Goal: Task Accomplishment & Management: Use online tool/utility

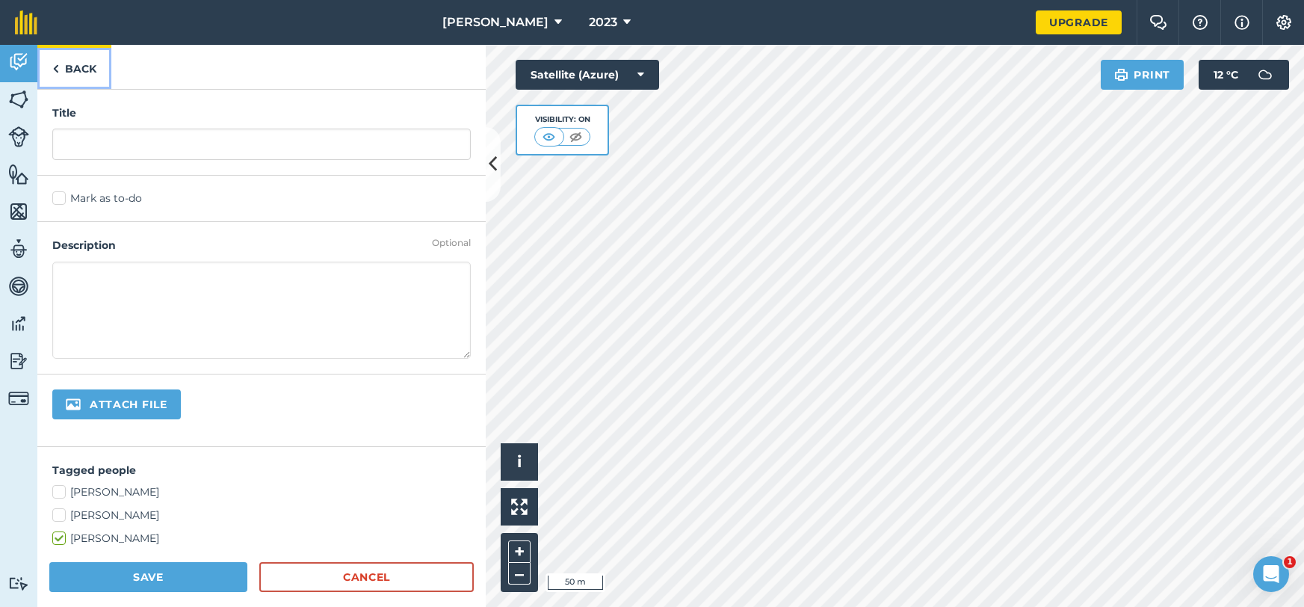
click at [86, 70] on link "Back" at bounding box center [74, 67] width 74 height 44
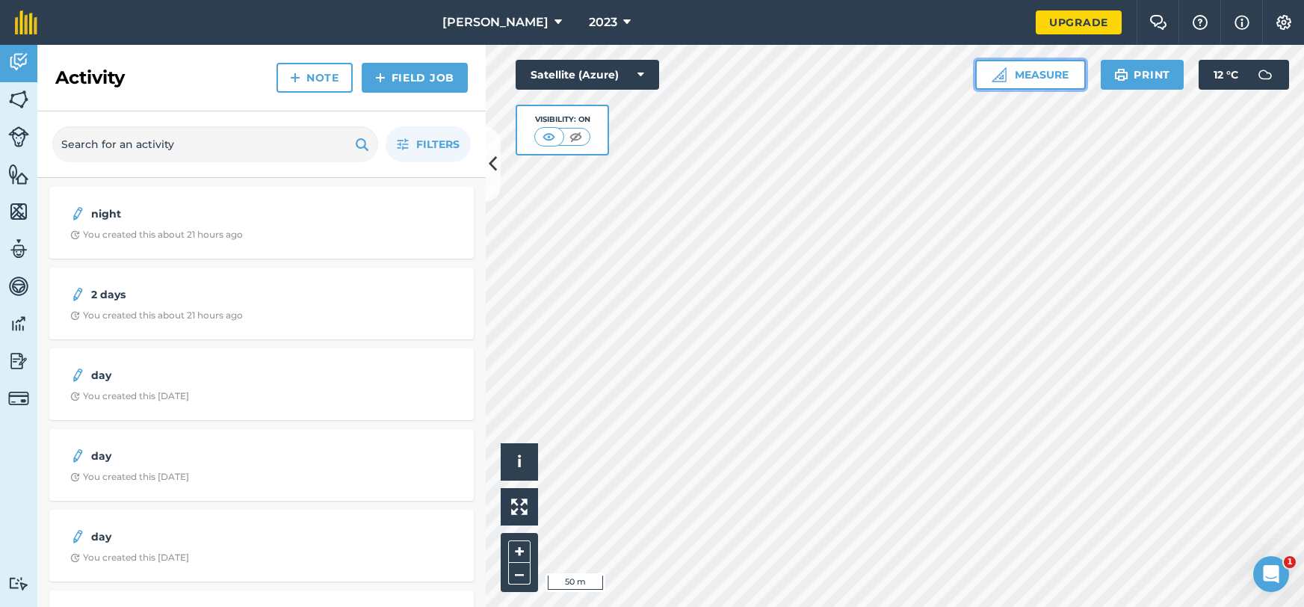
drag, startPoint x: 1055, startPoint y: 79, endPoint x: 1050, endPoint y: 87, distance: 9.7
click at [1055, 79] on button "Measure" at bounding box center [1031, 75] width 111 height 30
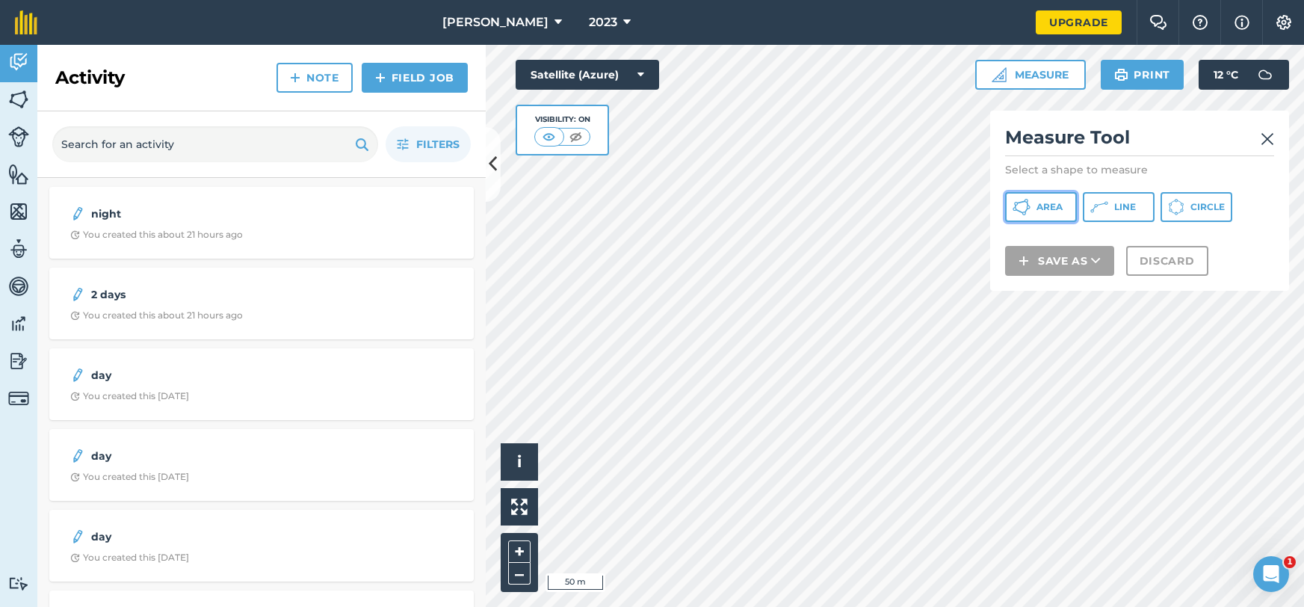
click at [1064, 208] on button "Area" at bounding box center [1041, 207] width 72 height 30
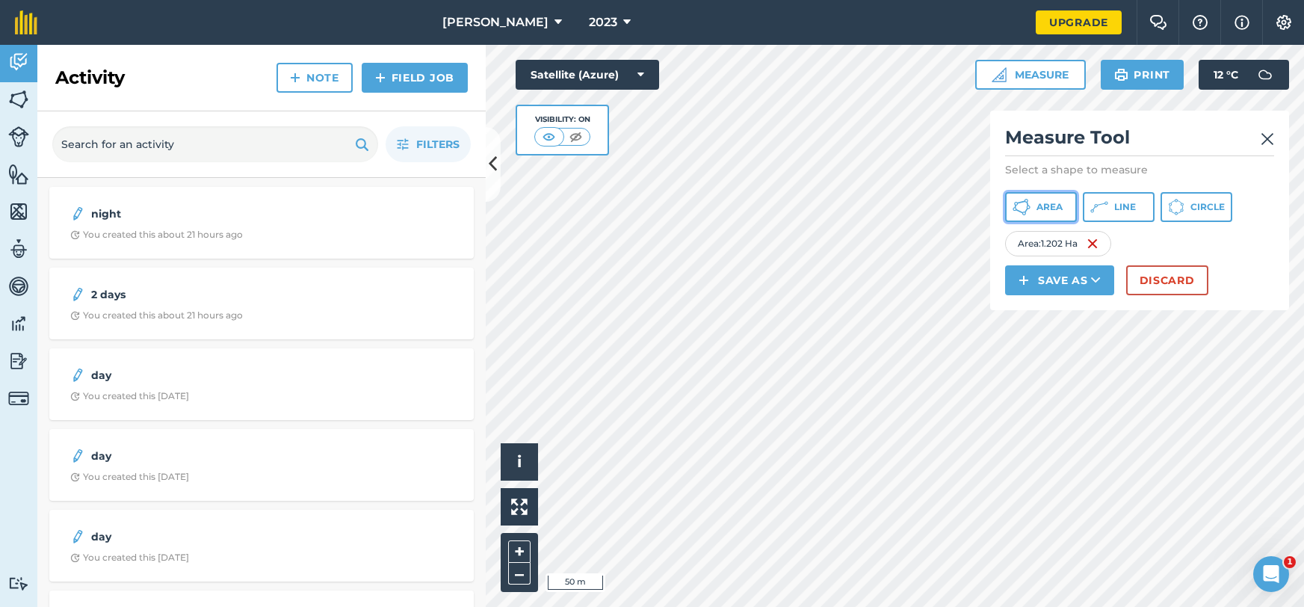
click at [1044, 204] on span "Area" at bounding box center [1050, 207] width 26 height 12
click at [1044, 207] on span "Area" at bounding box center [1050, 207] width 26 height 12
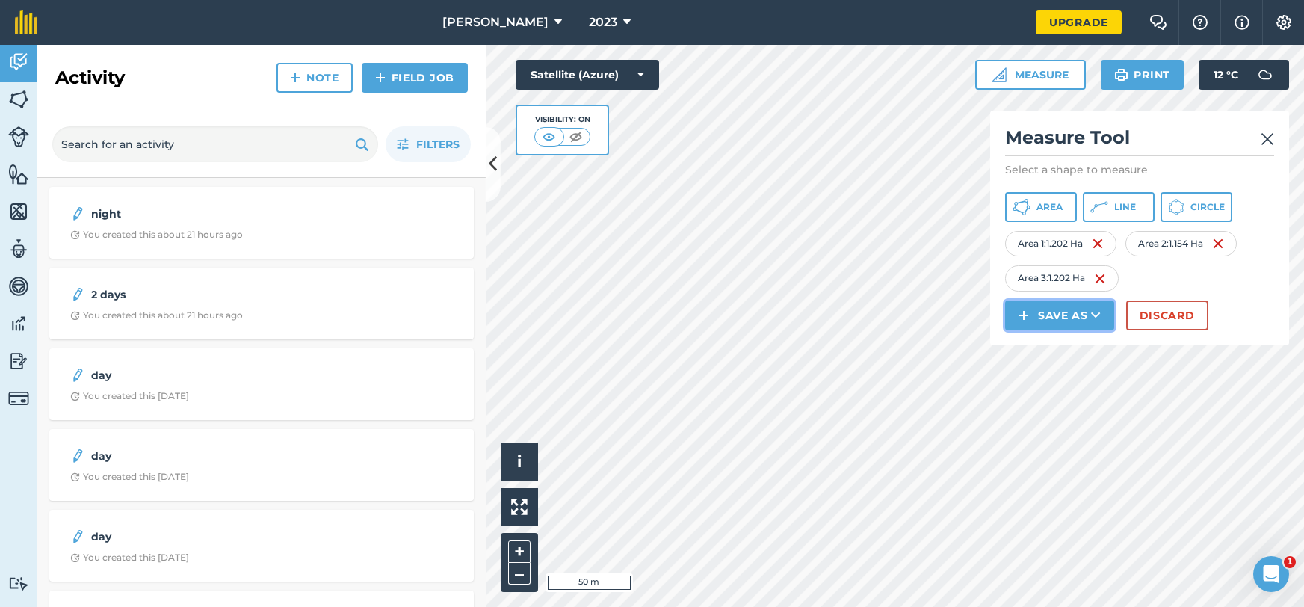
click at [1079, 317] on button "Save as" at bounding box center [1059, 316] width 109 height 30
click at [1055, 407] on link "Note" at bounding box center [1060, 416] width 105 height 33
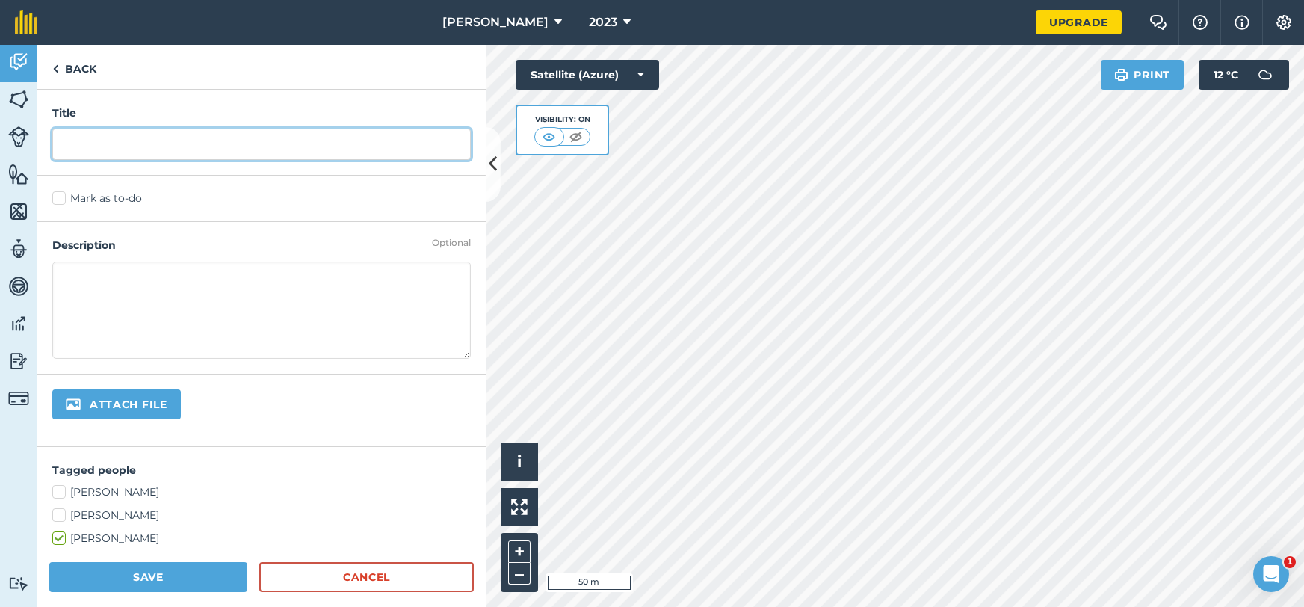
click at [207, 155] on input "text" at bounding box center [261, 144] width 419 height 31
type input "3n 1d"
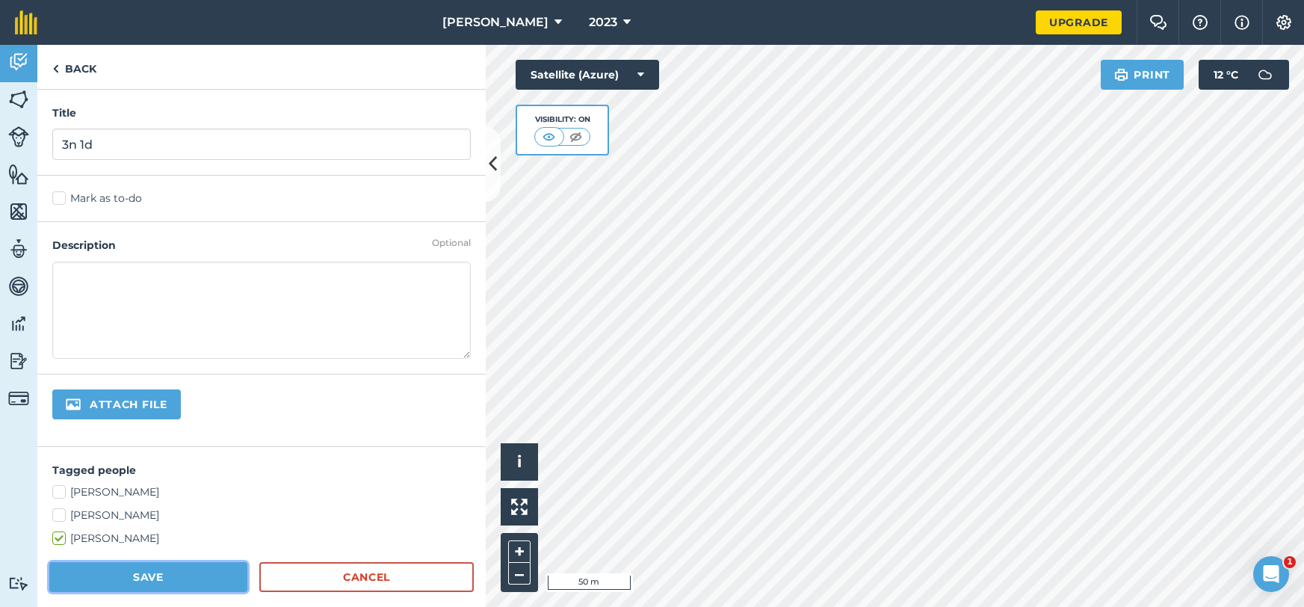
click at [215, 589] on button "Save" at bounding box center [148, 577] width 198 height 30
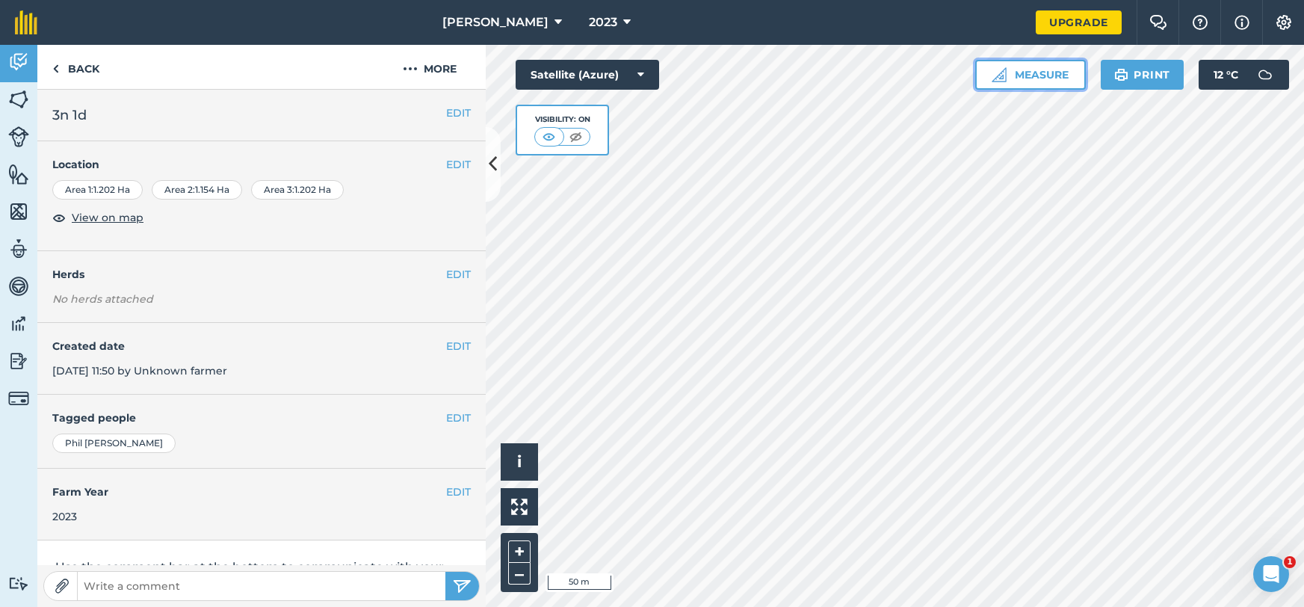
click at [1019, 85] on button "Measure" at bounding box center [1031, 75] width 111 height 30
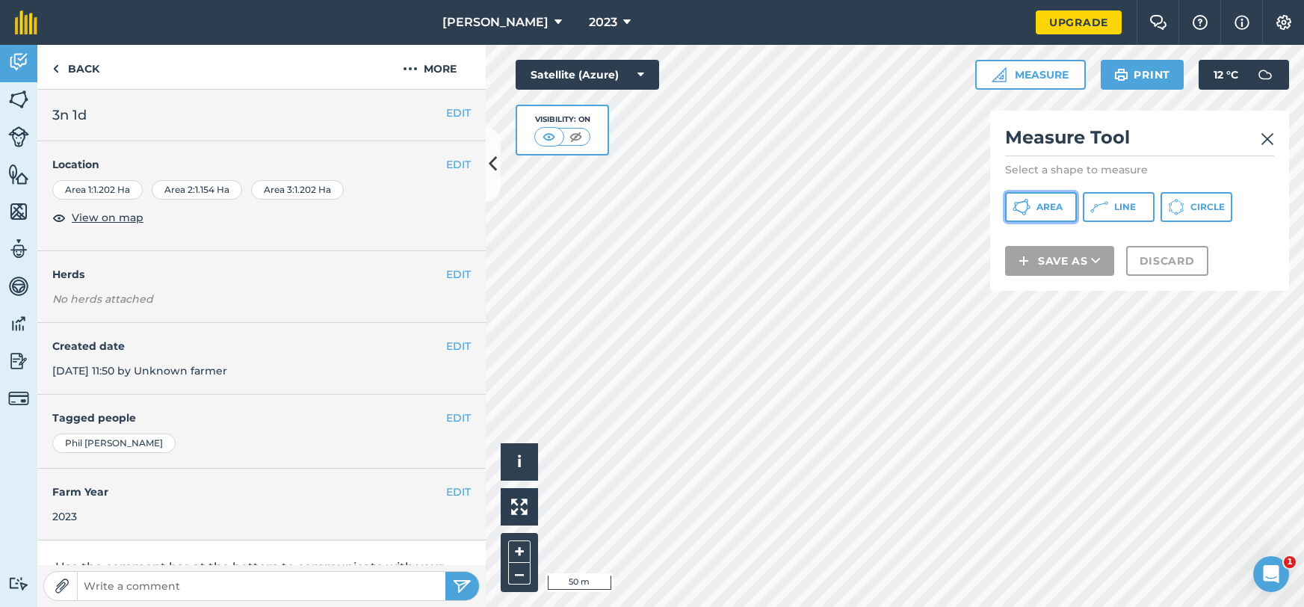
click at [1037, 212] on span "Area" at bounding box center [1050, 207] width 26 height 12
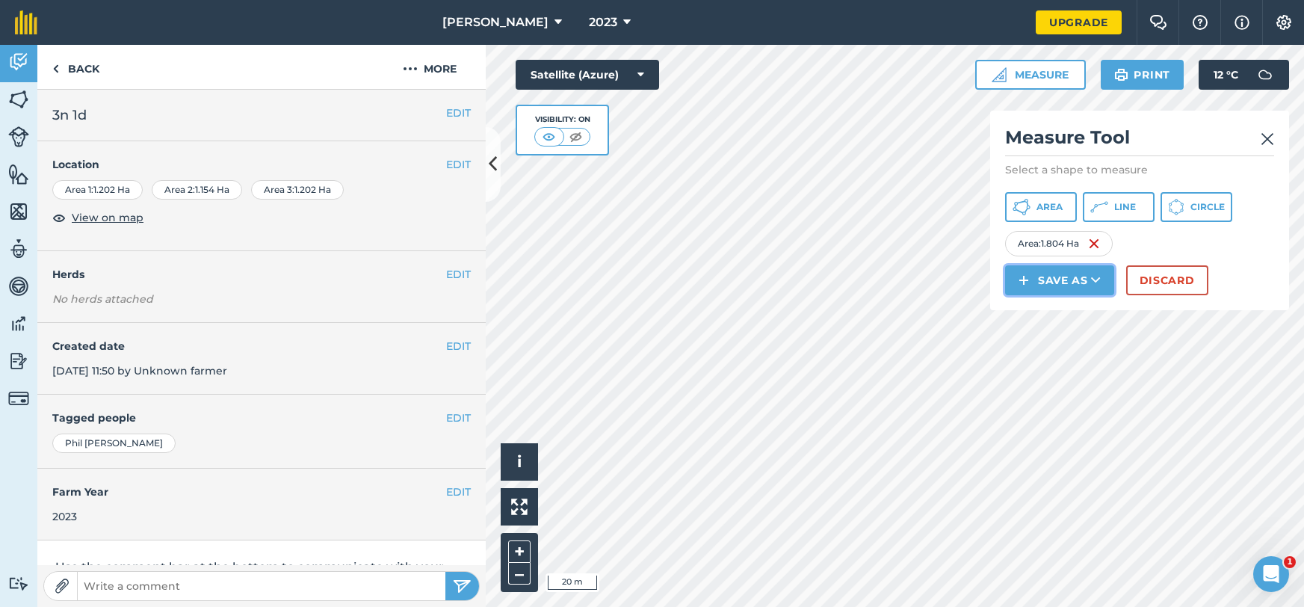
click at [1055, 279] on button "Save as" at bounding box center [1059, 280] width 109 height 30
click at [1026, 382] on link "Note" at bounding box center [1060, 381] width 105 height 33
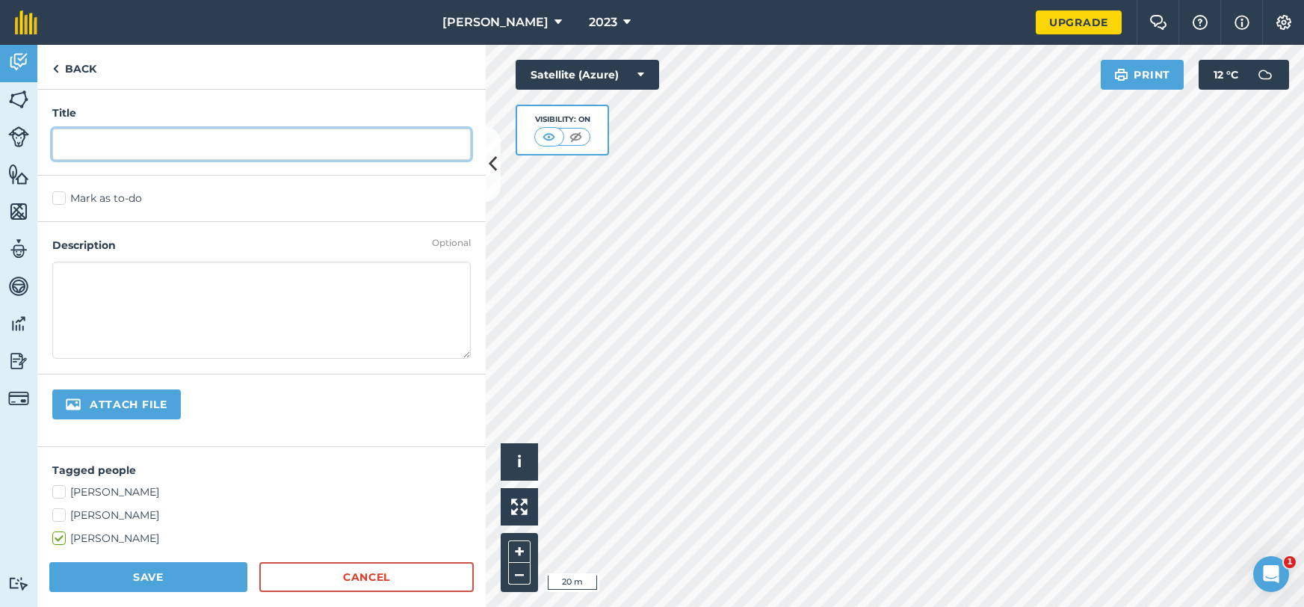
click at [366, 151] on input "text" at bounding box center [261, 144] width 419 height 31
type input "2n"
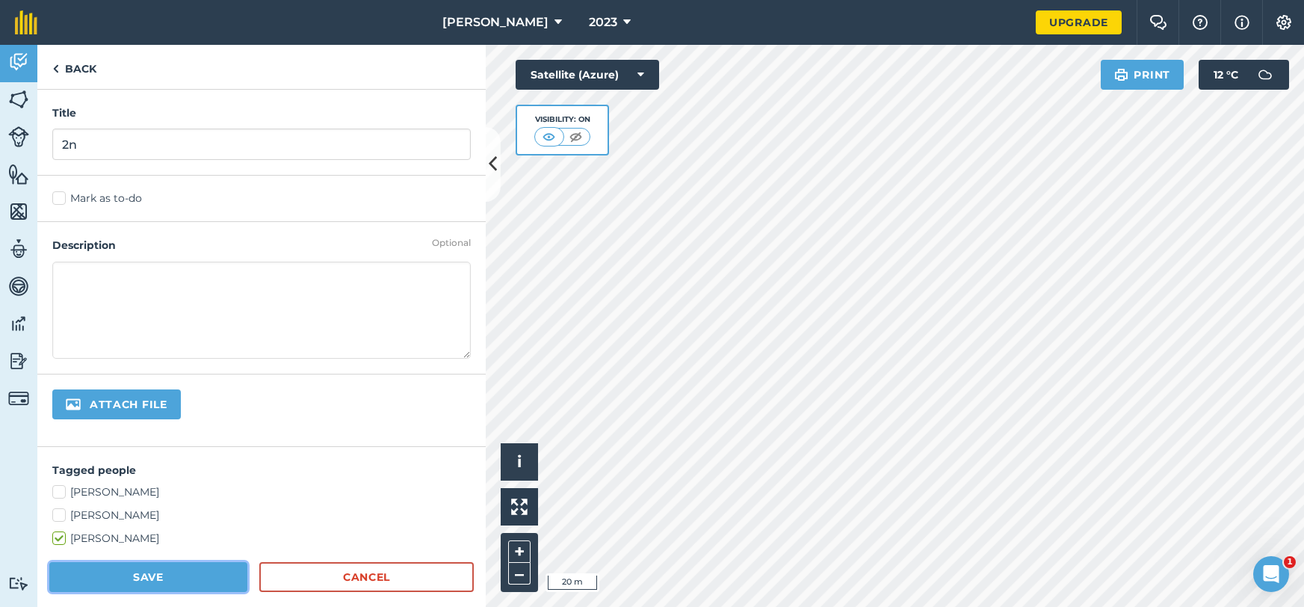
click at [148, 570] on button "Save" at bounding box center [148, 577] width 198 height 30
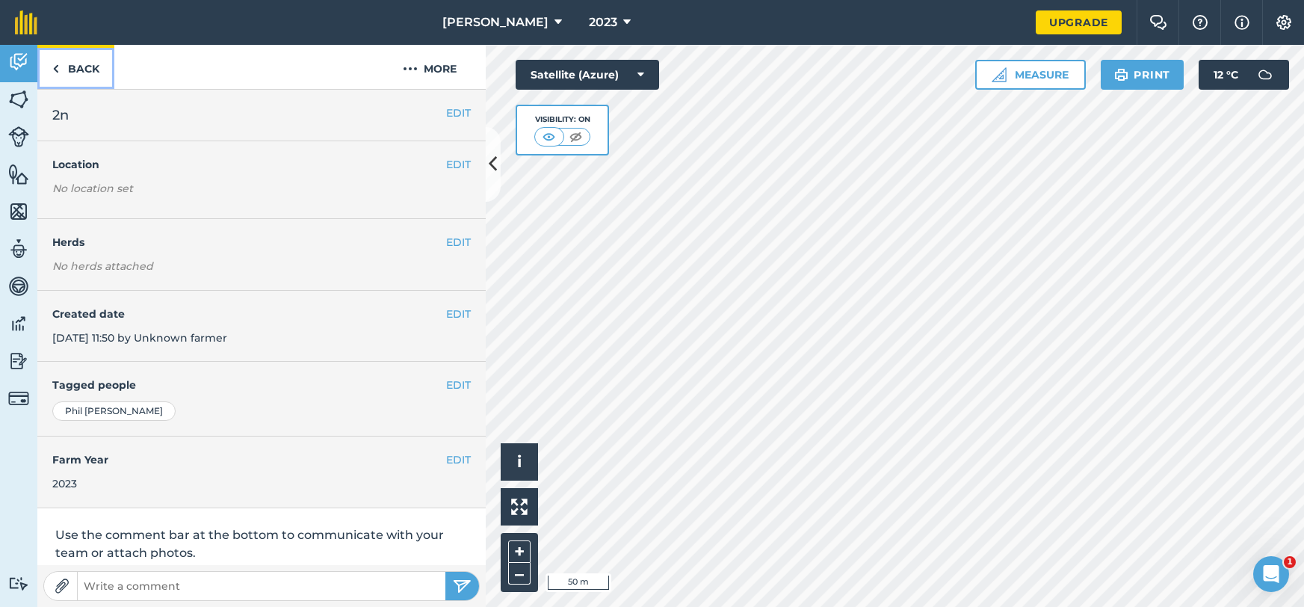
click at [86, 66] on link "Back" at bounding box center [75, 67] width 77 height 44
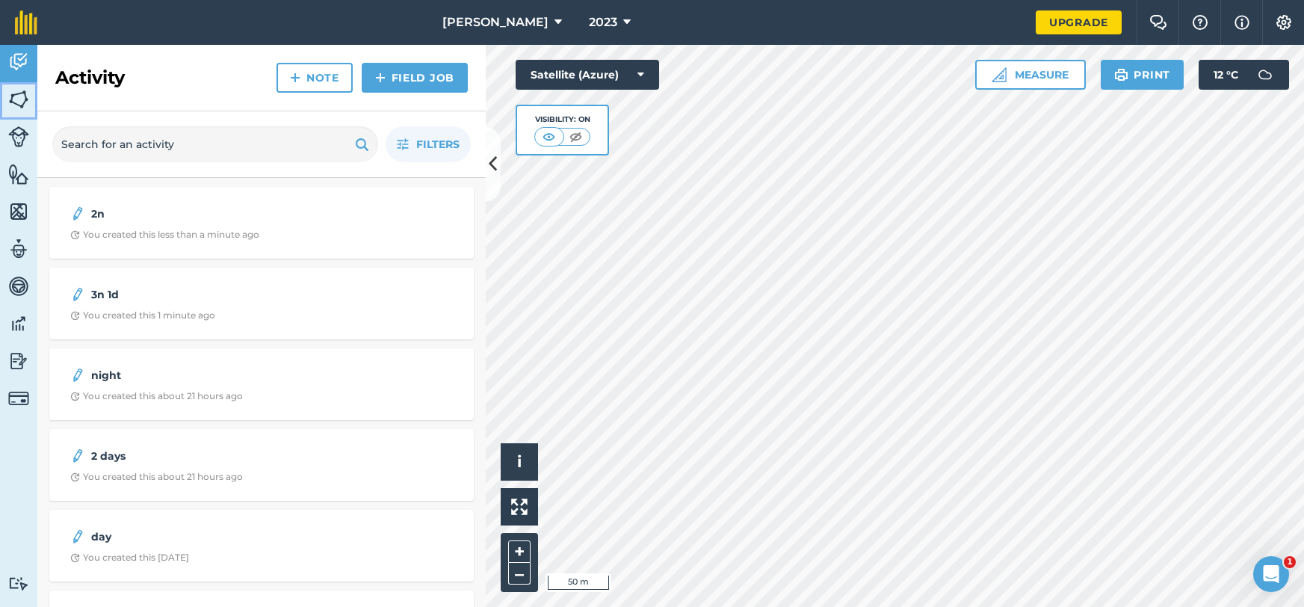
click at [25, 100] on img at bounding box center [18, 99] width 21 height 22
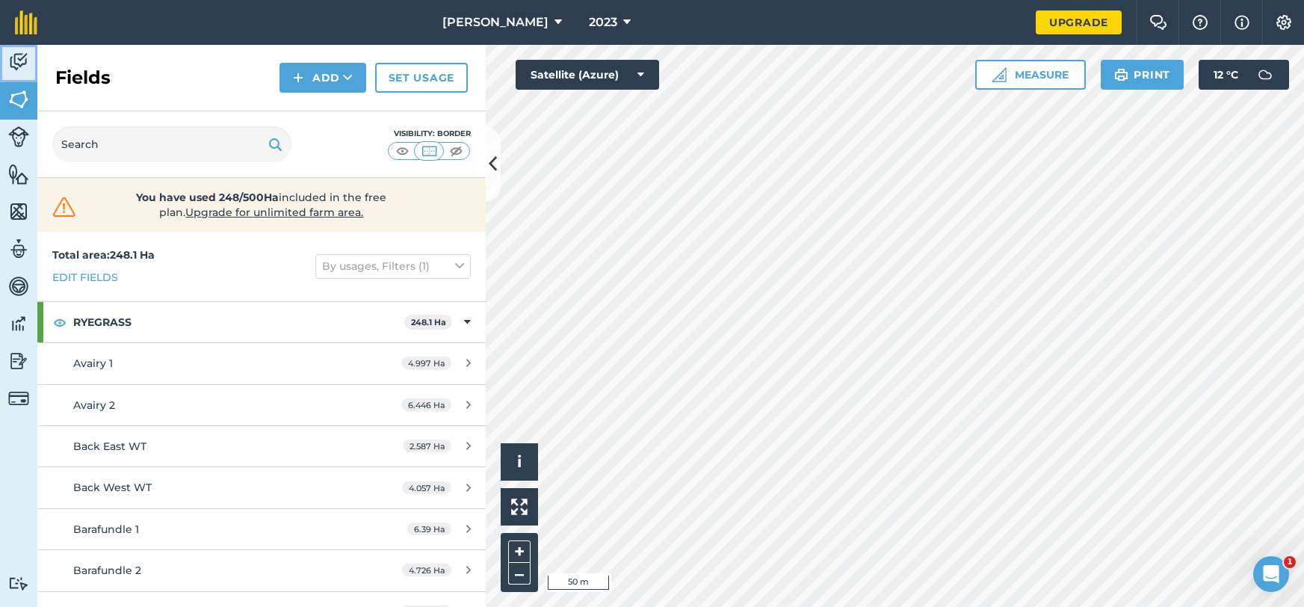
click at [18, 64] on img at bounding box center [18, 62] width 21 height 22
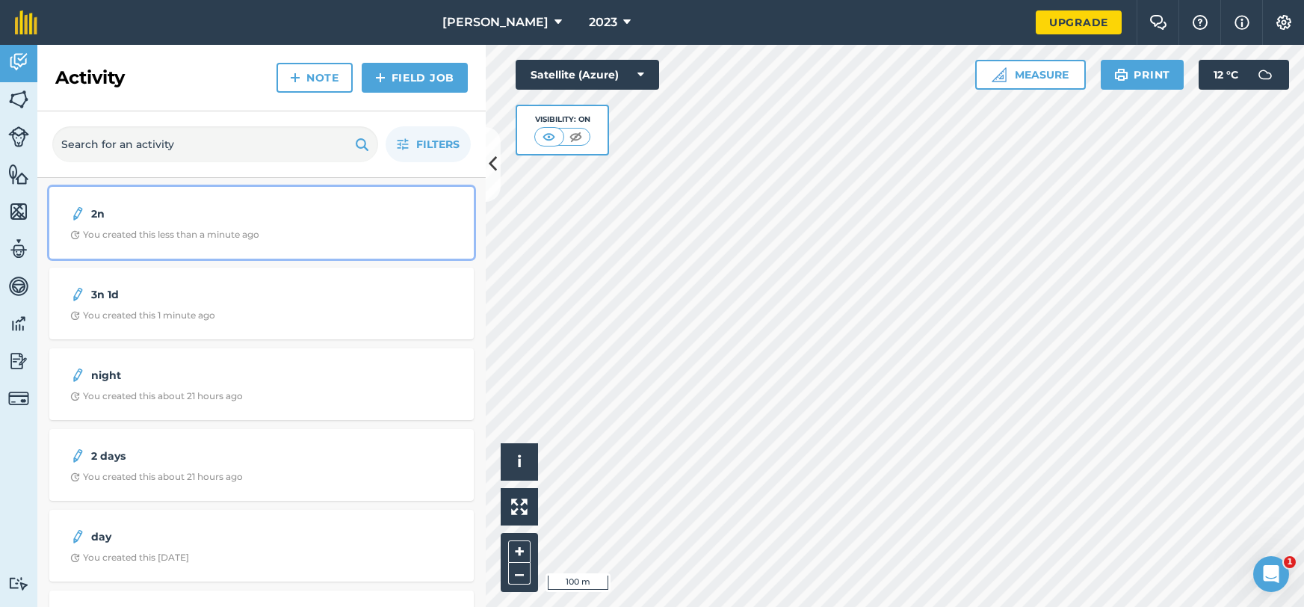
click at [235, 238] on div "You created this less than a minute ago" at bounding box center [164, 235] width 189 height 12
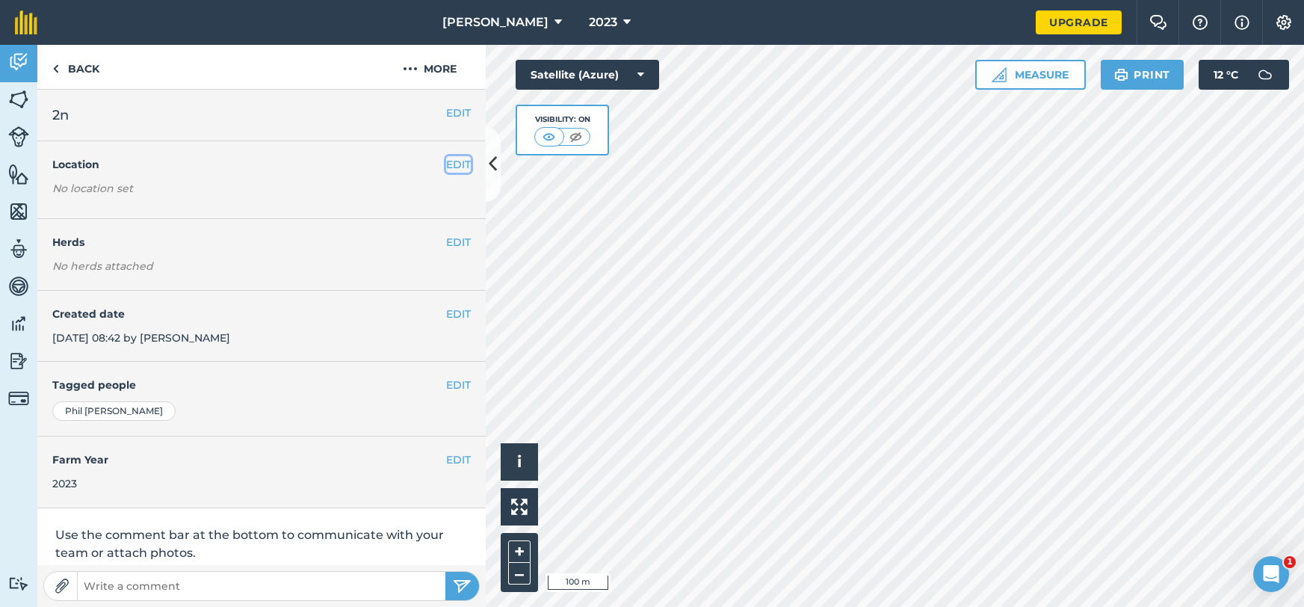
click at [453, 168] on button "EDIT" at bounding box center [458, 164] width 25 height 16
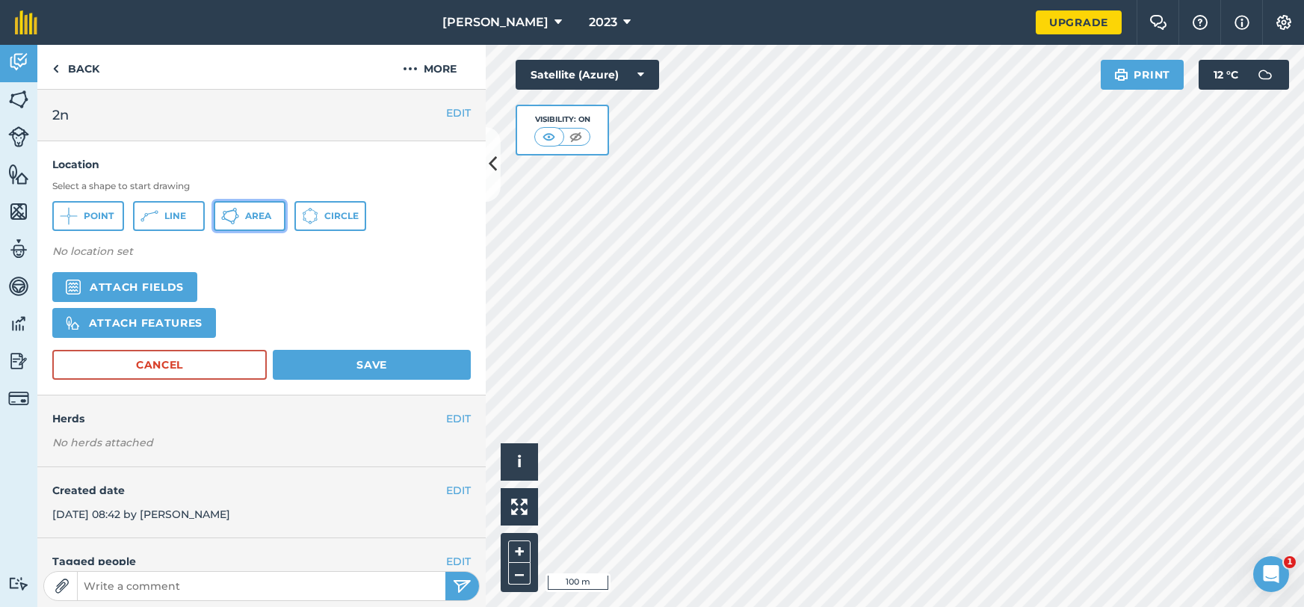
click at [253, 226] on button "Area" at bounding box center [250, 216] width 72 height 30
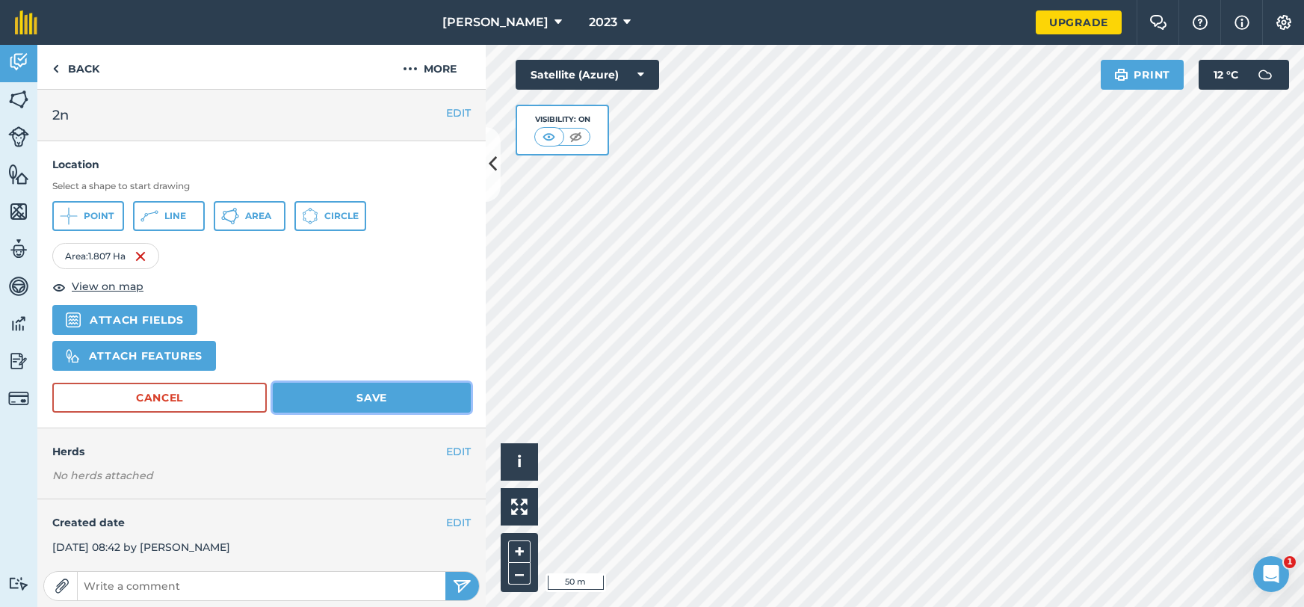
click at [342, 400] on button "Save" at bounding box center [372, 398] width 198 height 30
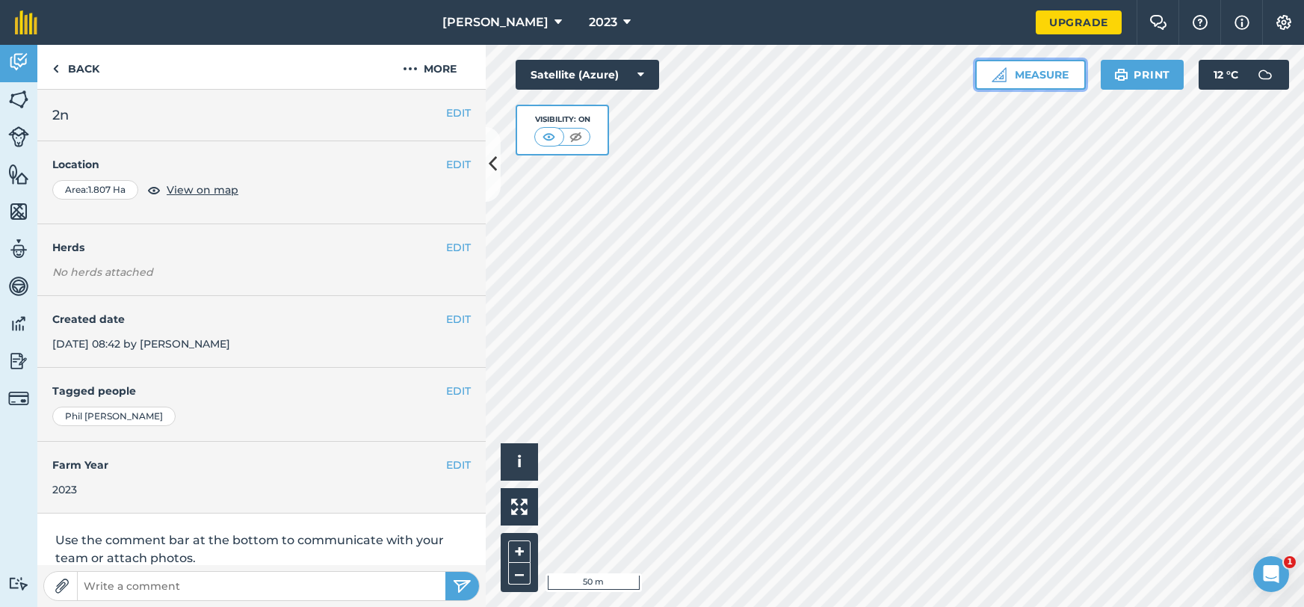
click at [1017, 81] on button "Measure" at bounding box center [1031, 75] width 111 height 30
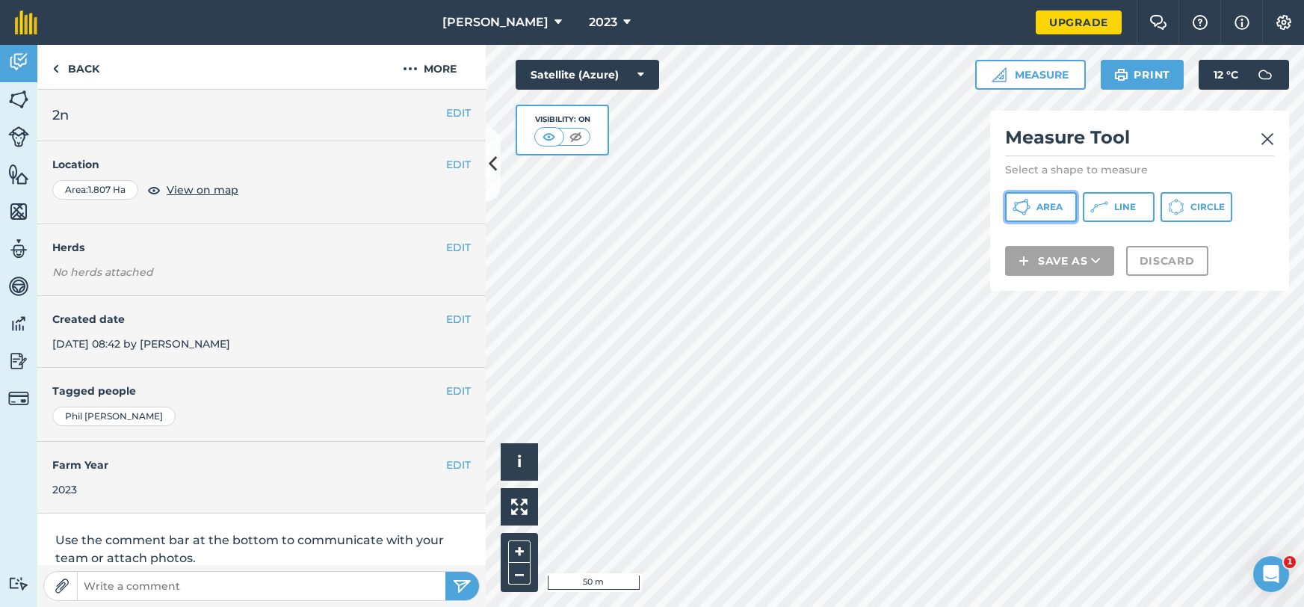
click at [1058, 215] on button "Area" at bounding box center [1041, 207] width 72 height 30
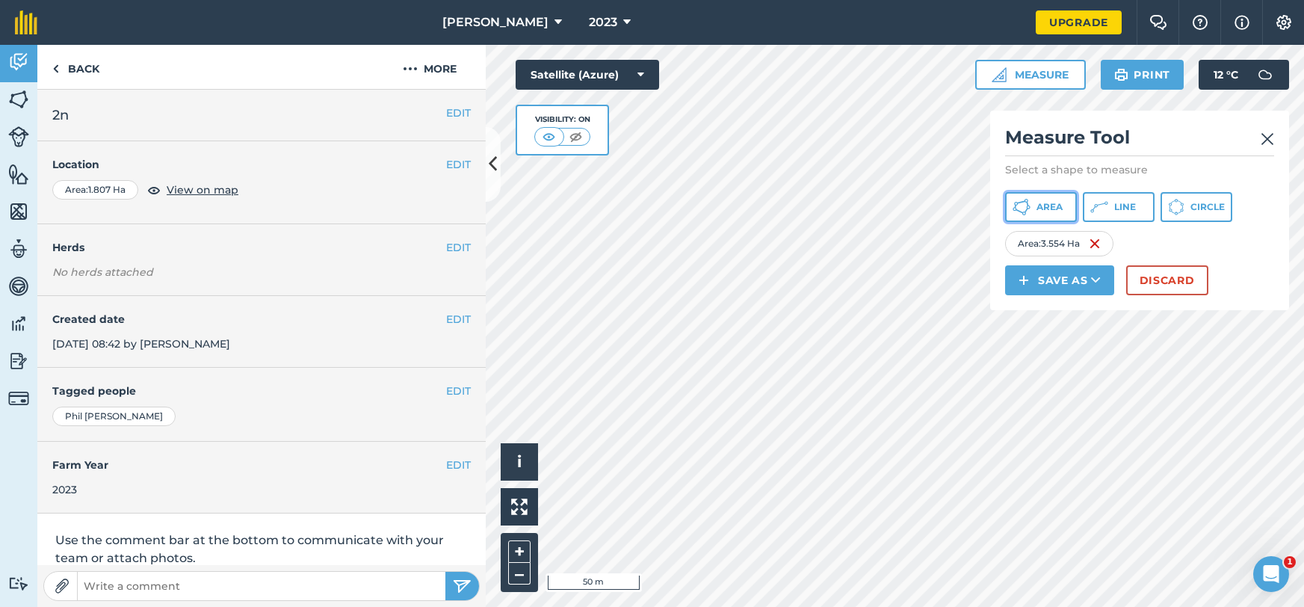
click at [1052, 203] on span "Area" at bounding box center [1050, 207] width 26 height 12
click at [1039, 204] on span "Area" at bounding box center [1050, 207] width 26 height 12
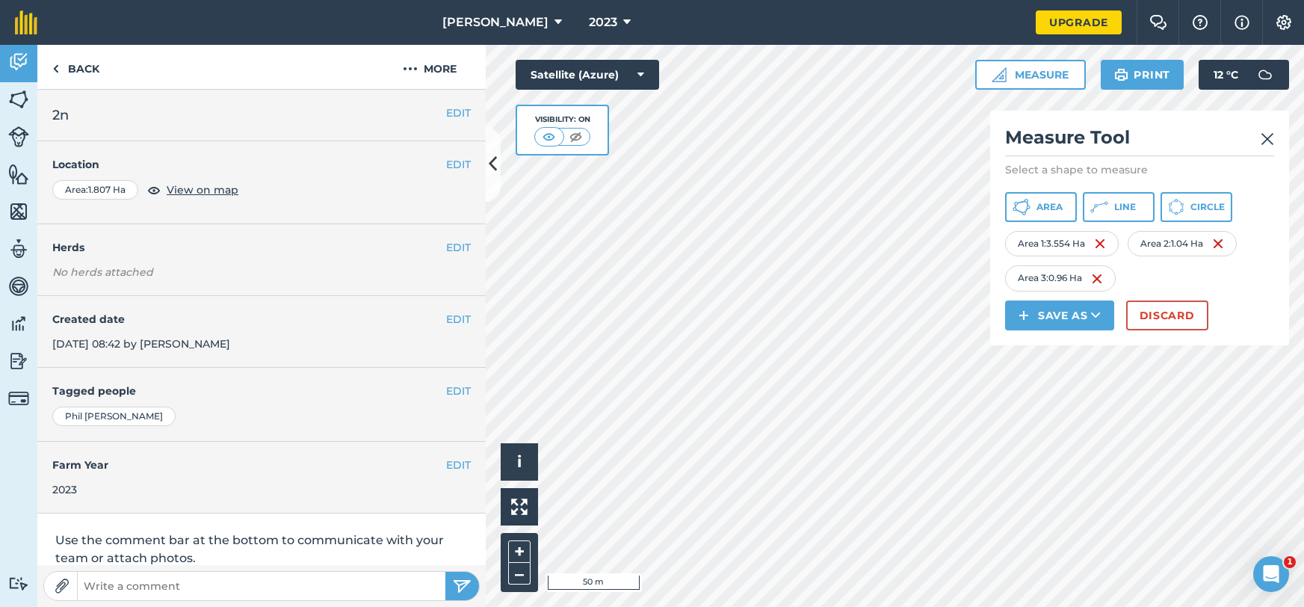
click at [1109, 277] on div "Area 3 : 0.96 Ha" at bounding box center [1060, 277] width 111 height 25
click at [1100, 280] on img at bounding box center [1097, 279] width 12 height 18
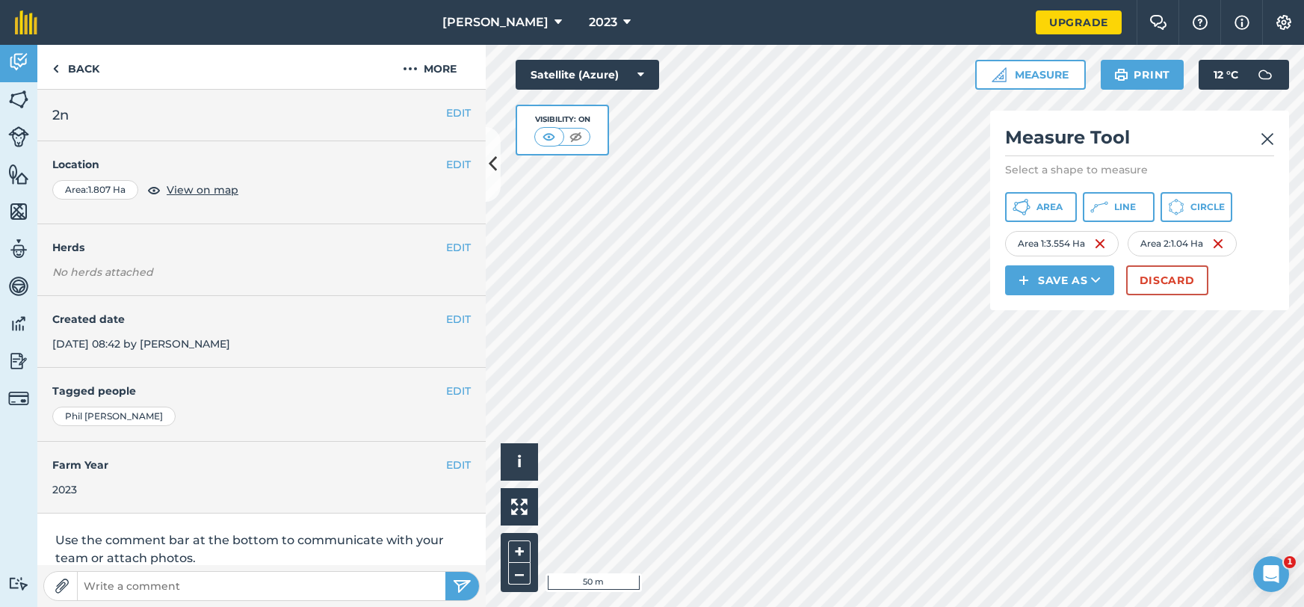
click at [1229, 241] on div "Area 2 : 1.04 Ha" at bounding box center [1182, 243] width 109 height 25
click at [1223, 243] on img at bounding box center [1218, 244] width 12 height 18
drag, startPoint x: 1057, startPoint y: 215, endPoint x: 1041, endPoint y: 225, distance: 18.9
click at [1057, 215] on button "Area" at bounding box center [1041, 207] width 72 height 30
click at [1036, 218] on button "Area" at bounding box center [1041, 207] width 72 height 30
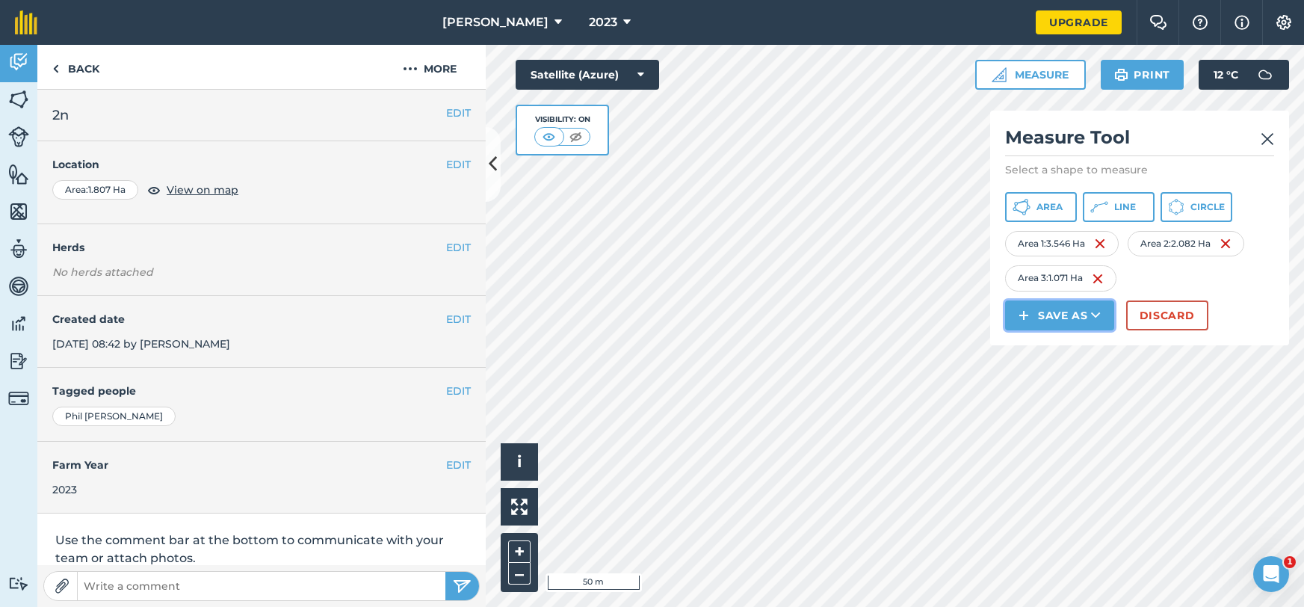
click at [1094, 317] on icon at bounding box center [1096, 315] width 10 height 15
click at [1070, 410] on link "Note" at bounding box center [1060, 416] width 105 height 33
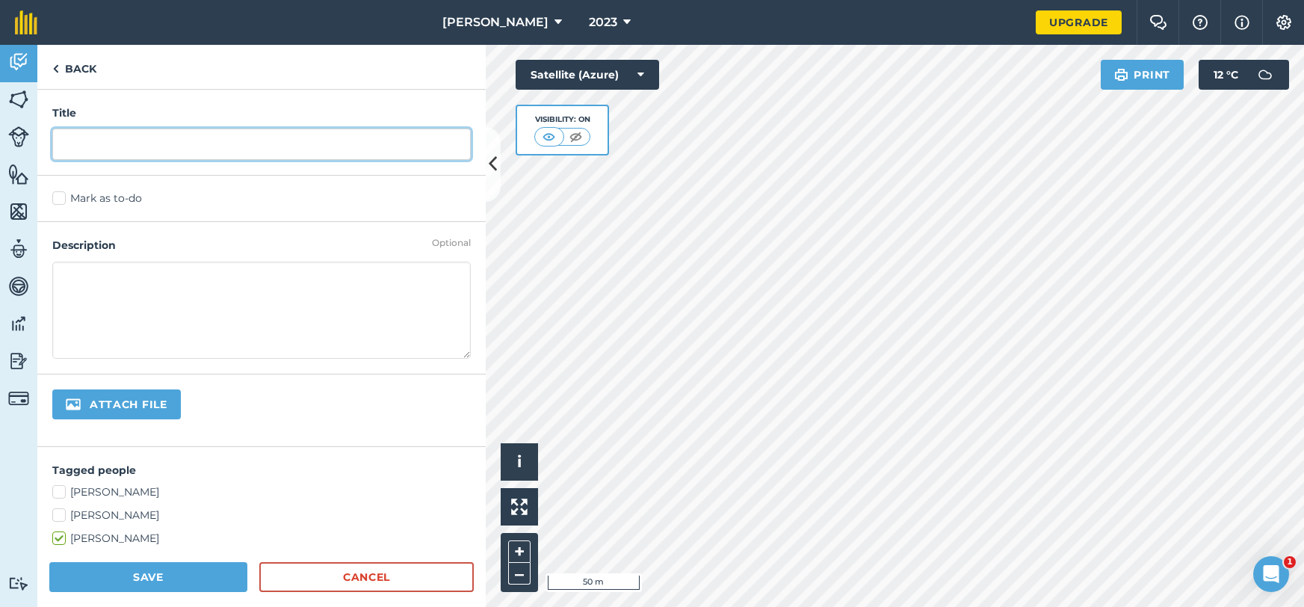
click at [244, 140] on input "text" at bounding box center [261, 144] width 419 height 31
type input "3d"
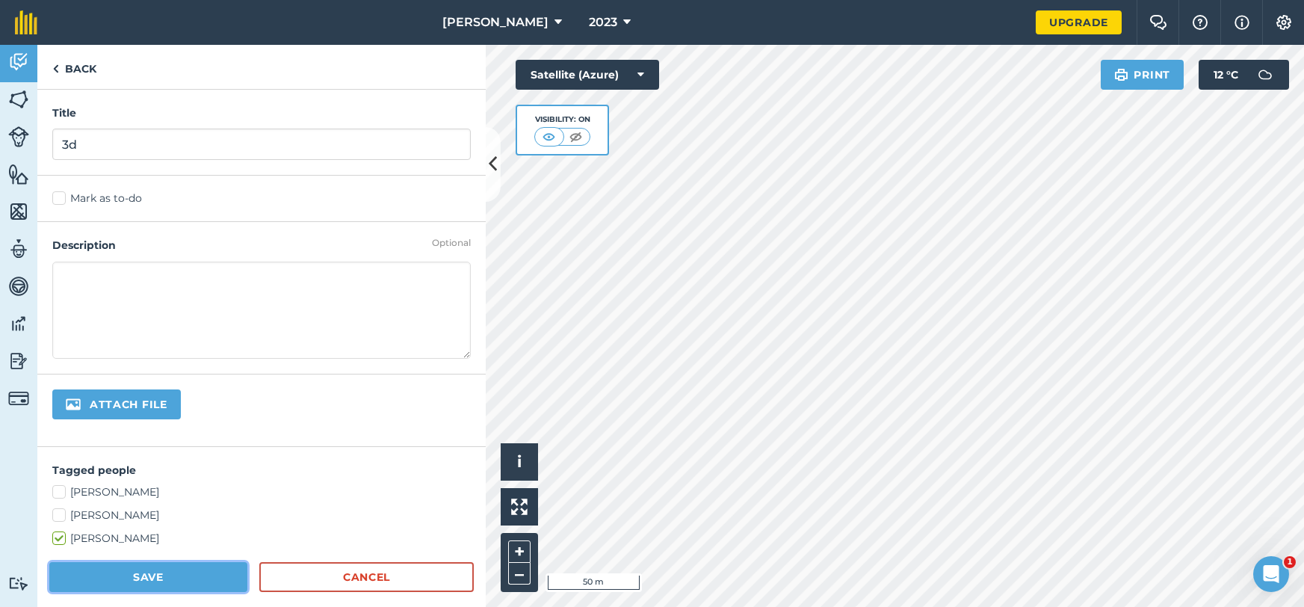
click at [138, 574] on button "Save" at bounding box center [148, 577] width 198 height 30
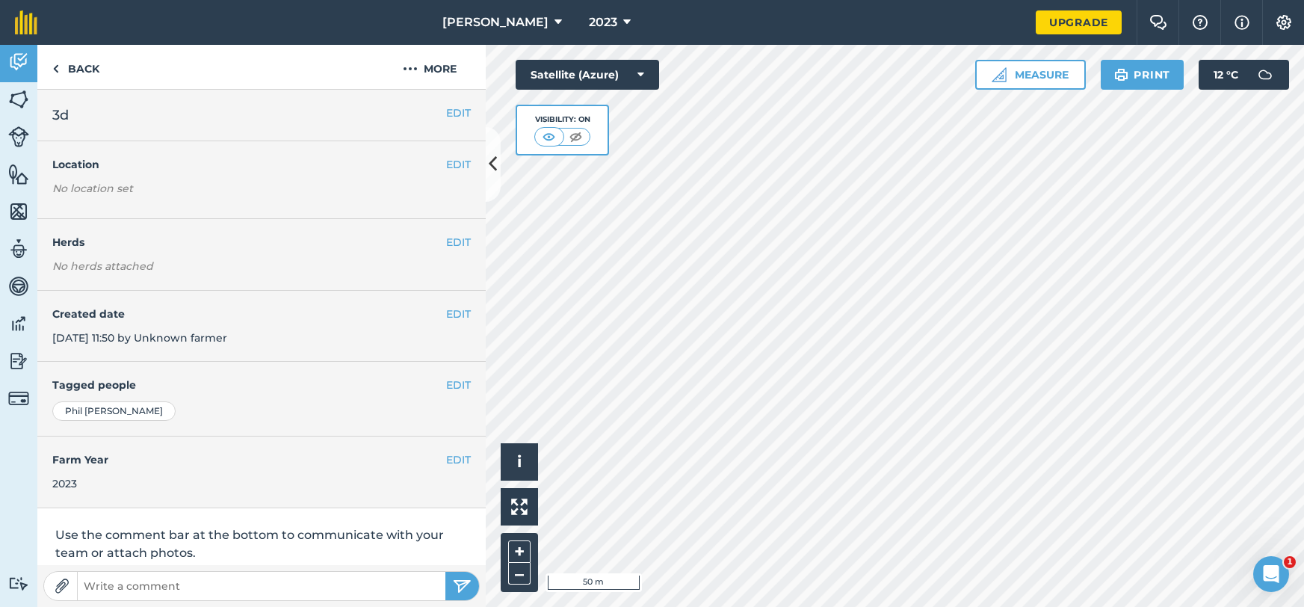
click at [444, 166] on h4 "Location" at bounding box center [261, 164] width 419 height 16
click at [452, 169] on button "EDIT" at bounding box center [458, 164] width 25 height 16
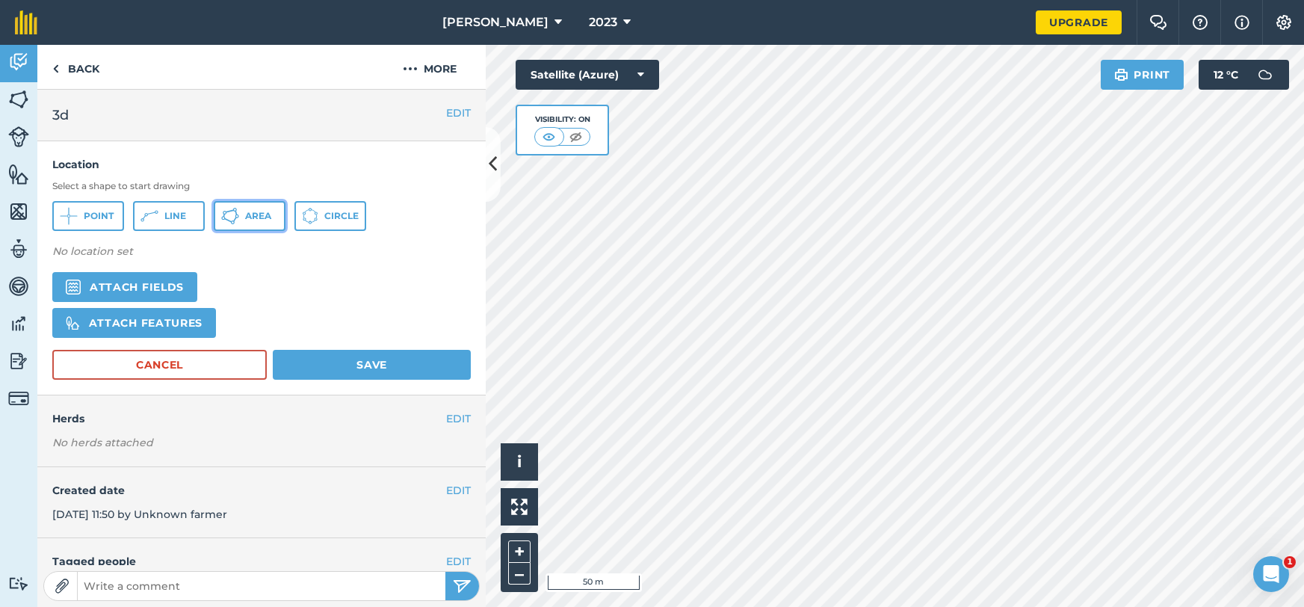
click at [241, 217] on button "Area" at bounding box center [250, 216] width 72 height 30
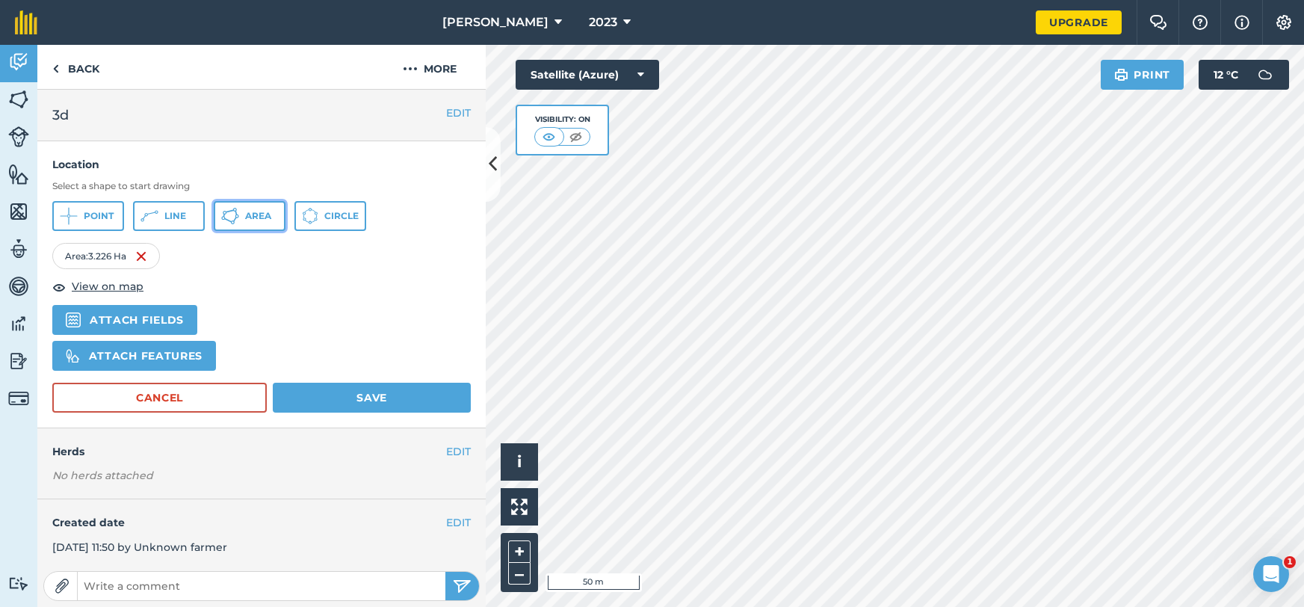
click at [253, 219] on span "Area" at bounding box center [258, 216] width 26 height 12
click at [227, 215] on icon at bounding box center [230, 216] width 18 height 18
click at [277, 259] on img at bounding box center [271, 256] width 12 height 18
click at [271, 255] on img at bounding box center [268, 256] width 12 height 18
click at [271, 208] on button "Area" at bounding box center [250, 216] width 72 height 30
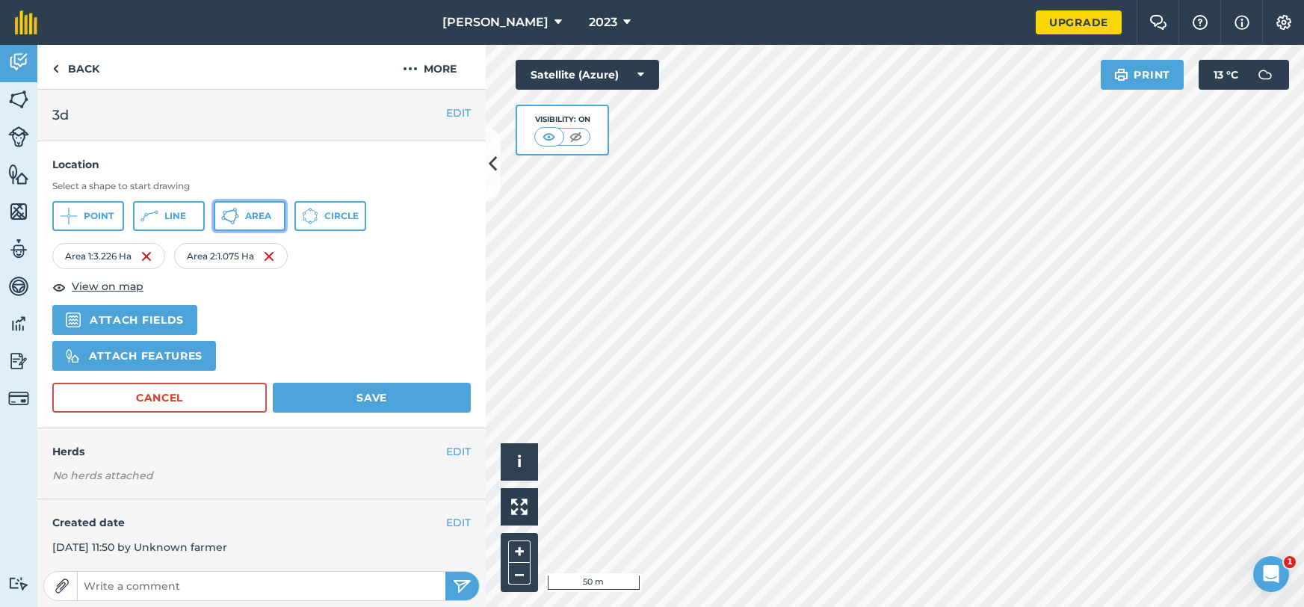
click at [235, 214] on icon at bounding box center [230, 216] width 18 height 18
click at [318, 402] on button "Save" at bounding box center [372, 398] width 198 height 30
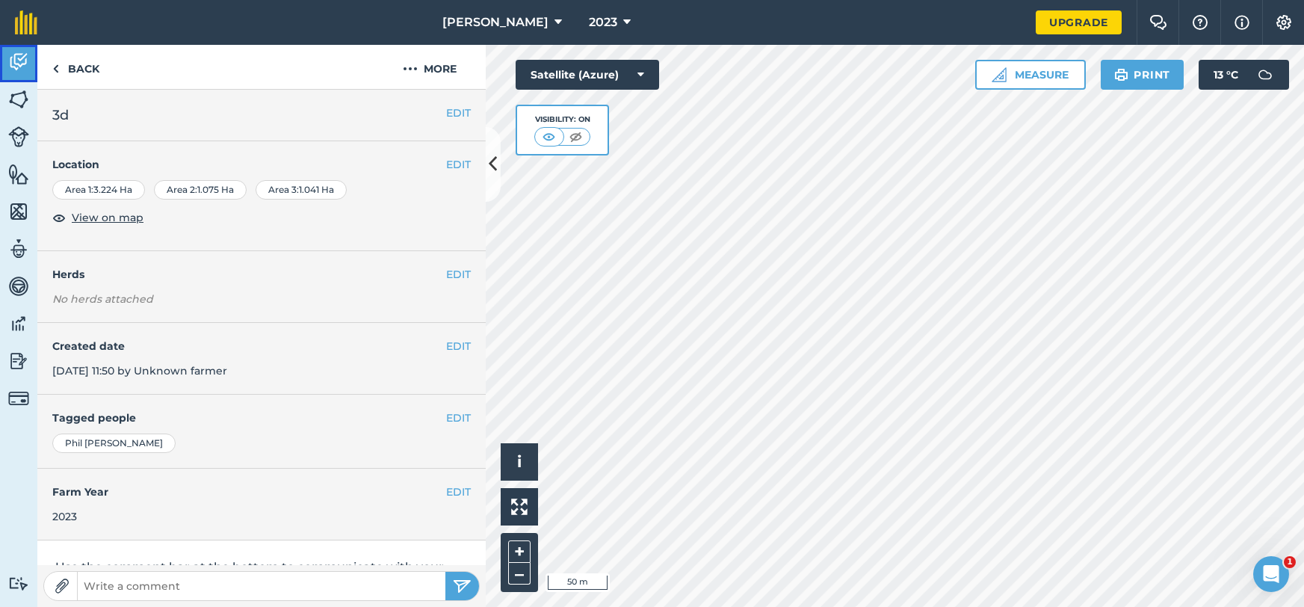
click at [15, 63] on img at bounding box center [18, 62] width 21 height 22
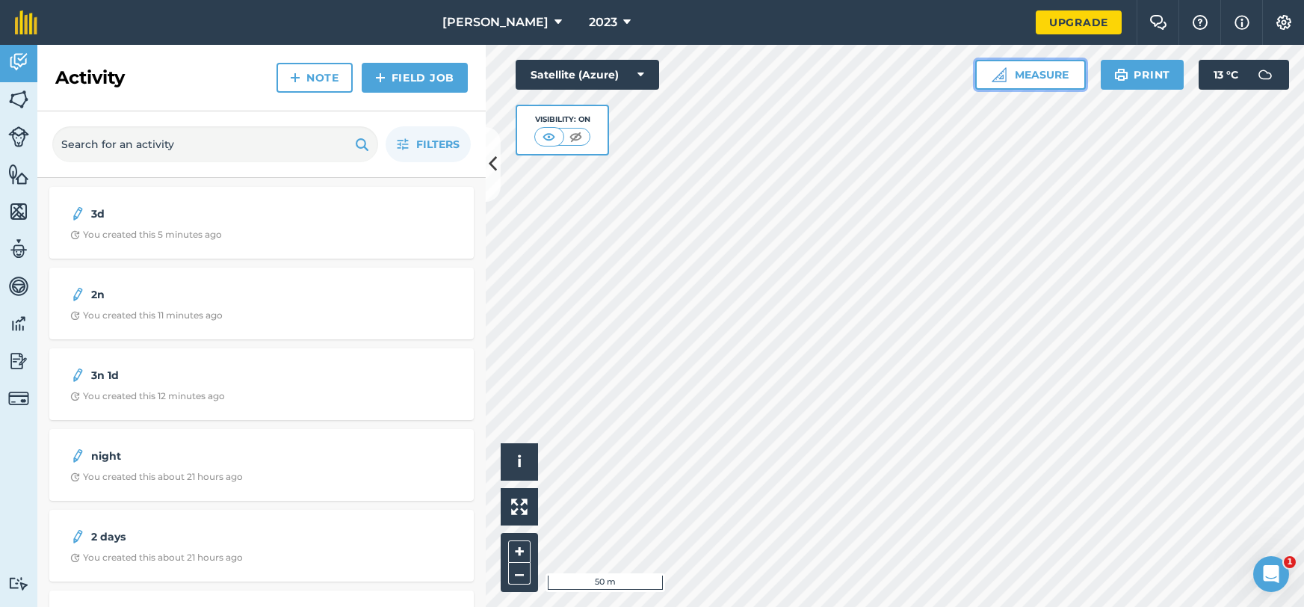
click at [1026, 86] on button "Measure" at bounding box center [1031, 75] width 111 height 30
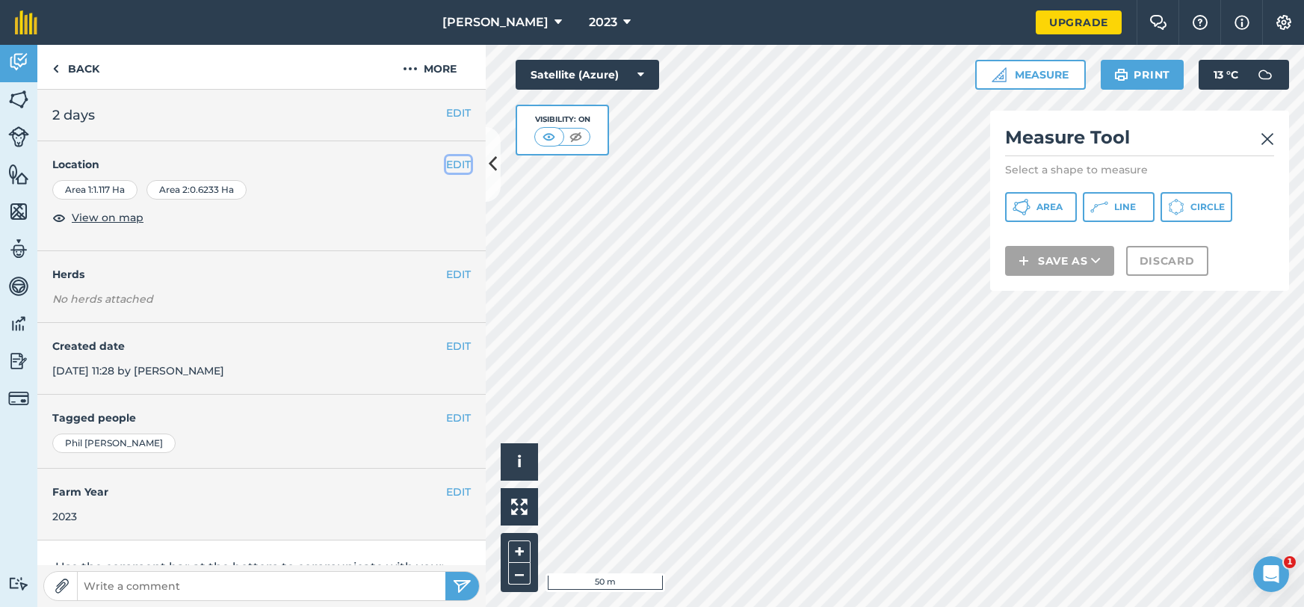
click at [457, 167] on button "EDIT" at bounding box center [458, 164] width 25 height 16
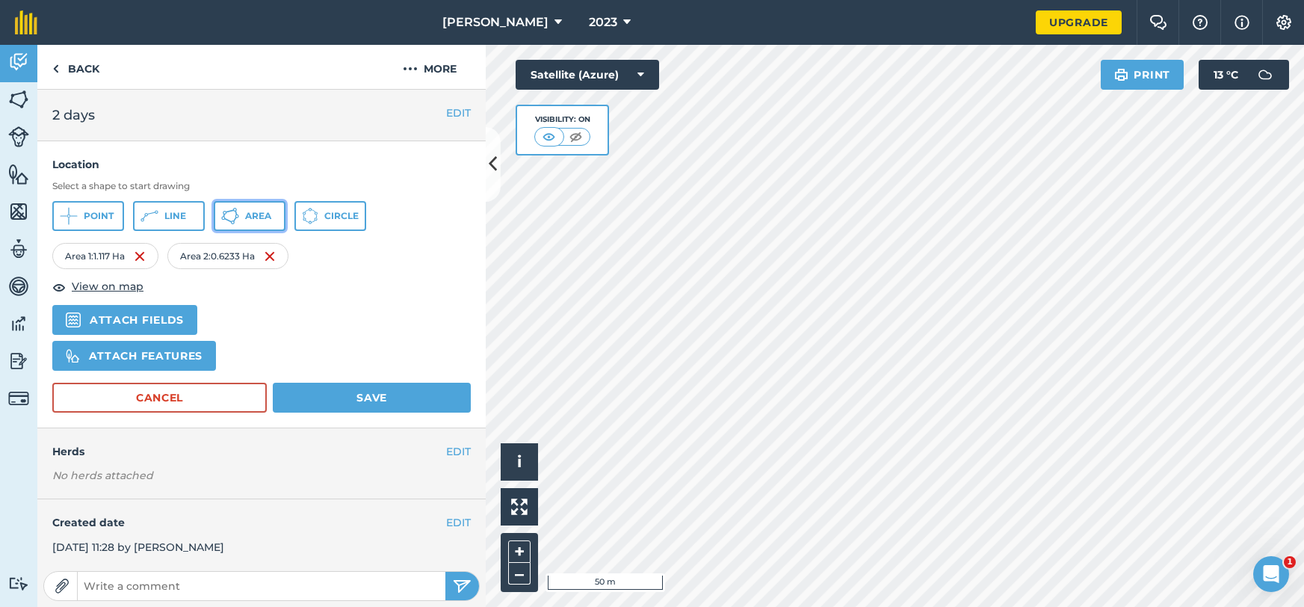
click at [268, 221] on span "Area" at bounding box center [258, 216] width 26 height 12
click at [268, 229] on button "Area" at bounding box center [250, 216] width 72 height 30
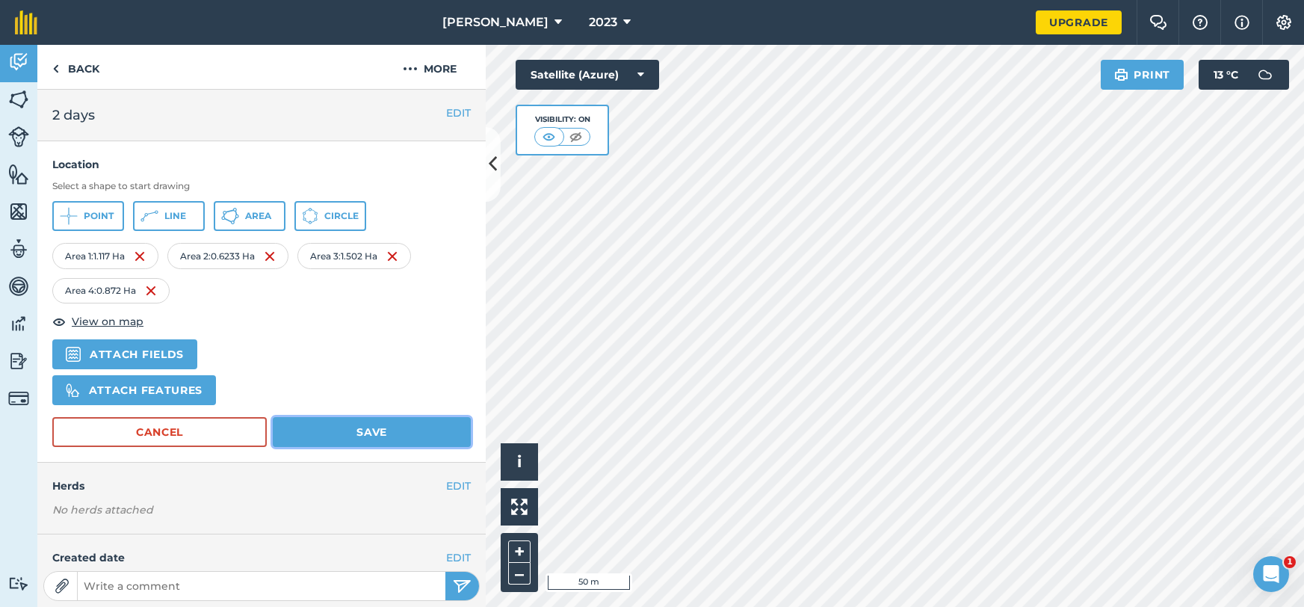
click at [338, 432] on button "Save" at bounding box center [372, 432] width 198 height 30
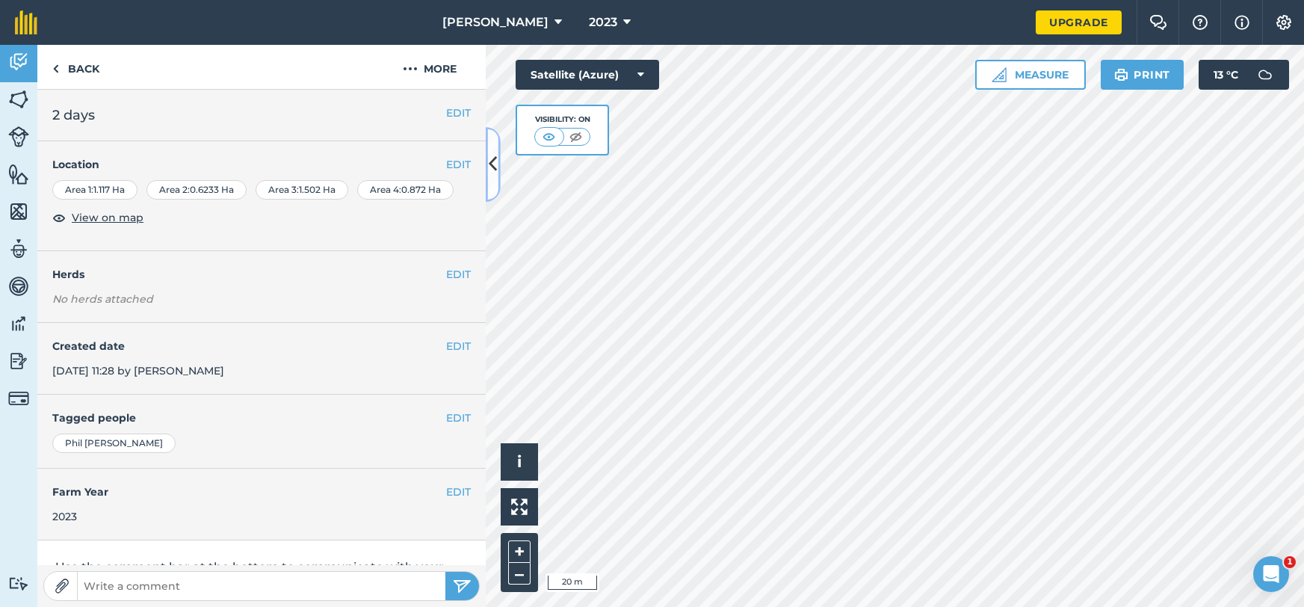
click at [486, 185] on button at bounding box center [493, 164] width 15 height 75
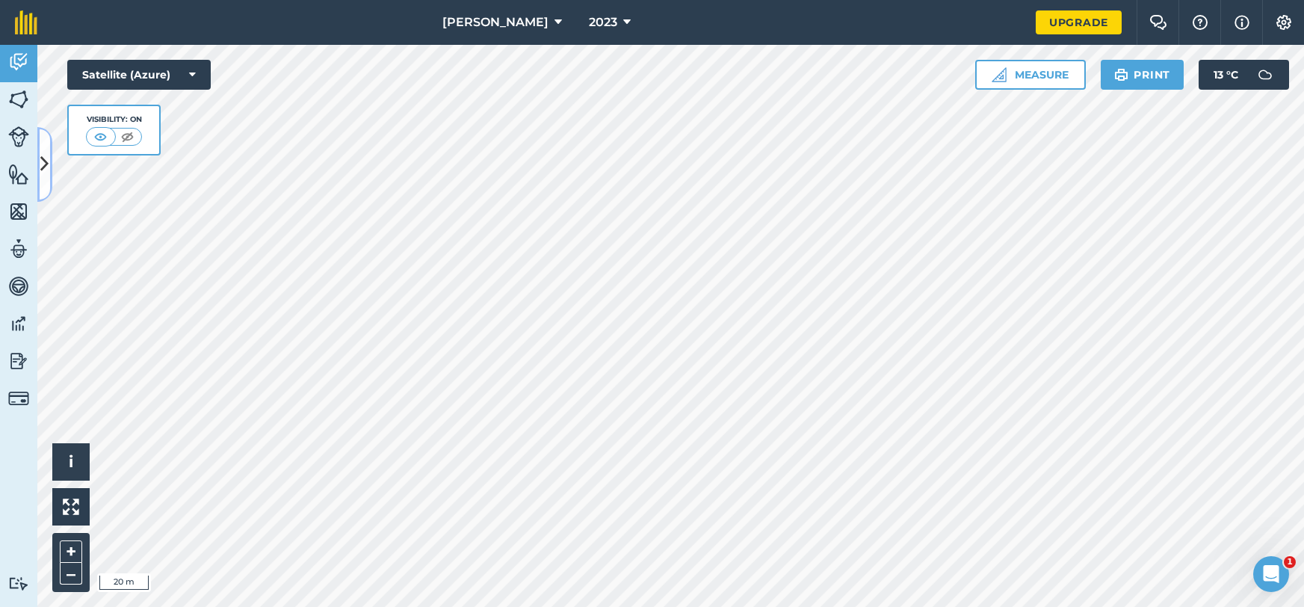
click at [49, 156] on button at bounding box center [44, 164] width 15 height 75
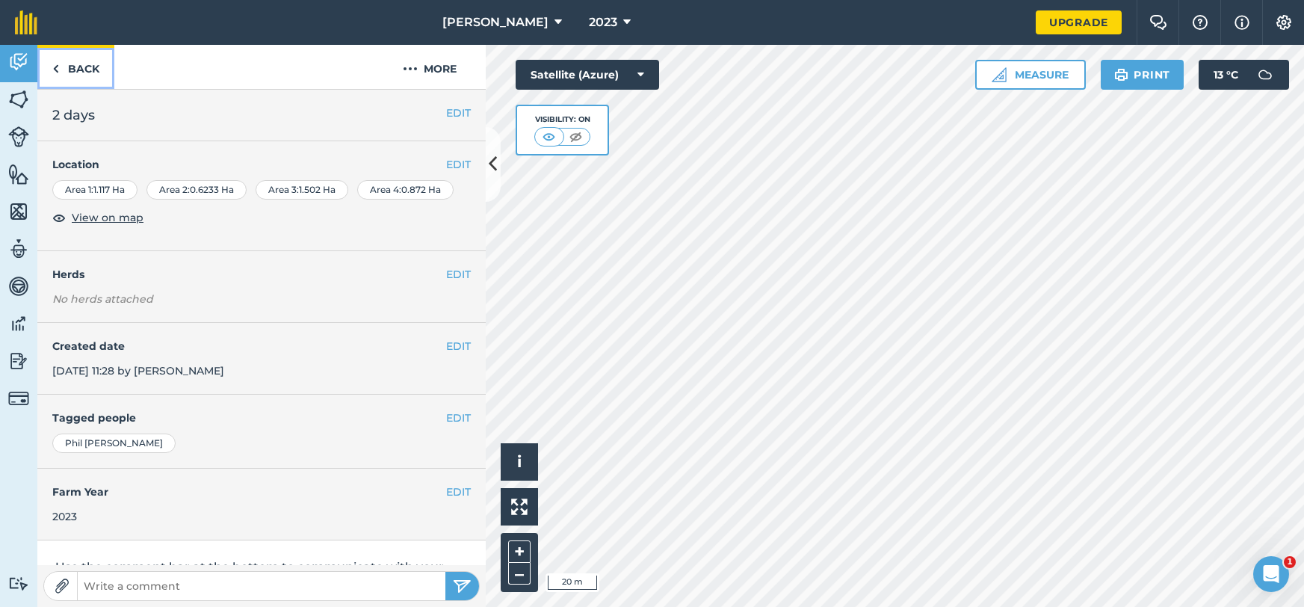
click at [63, 77] on link "Back" at bounding box center [75, 67] width 77 height 44
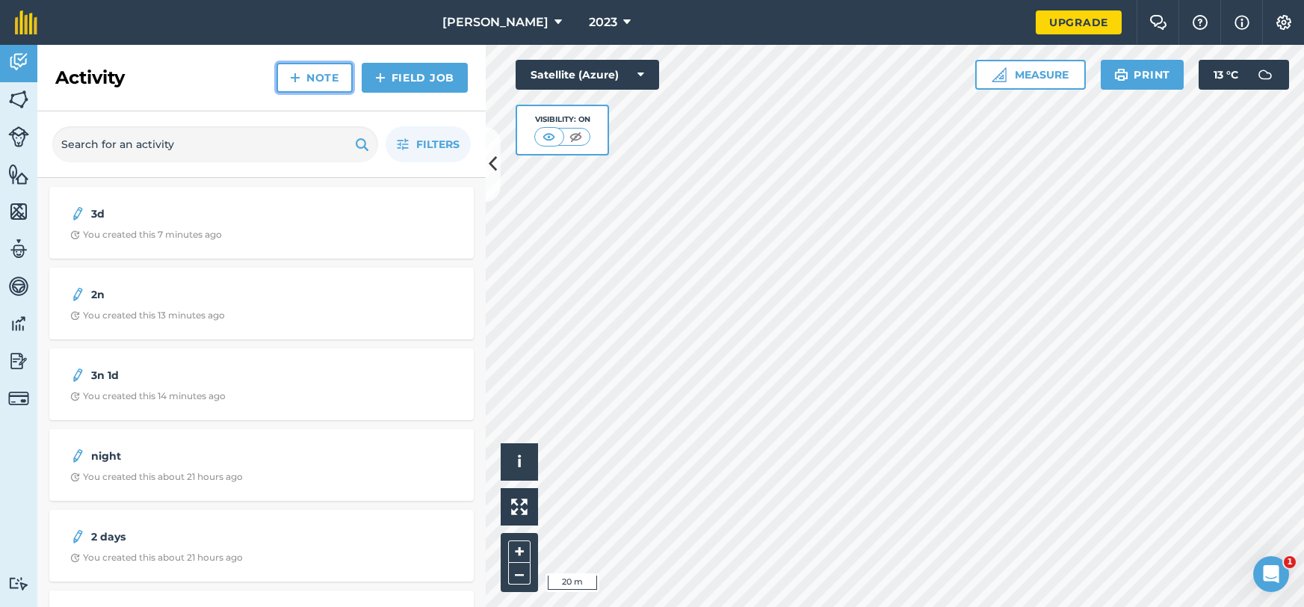
click at [331, 88] on link "Note" at bounding box center [315, 78] width 76 height 30
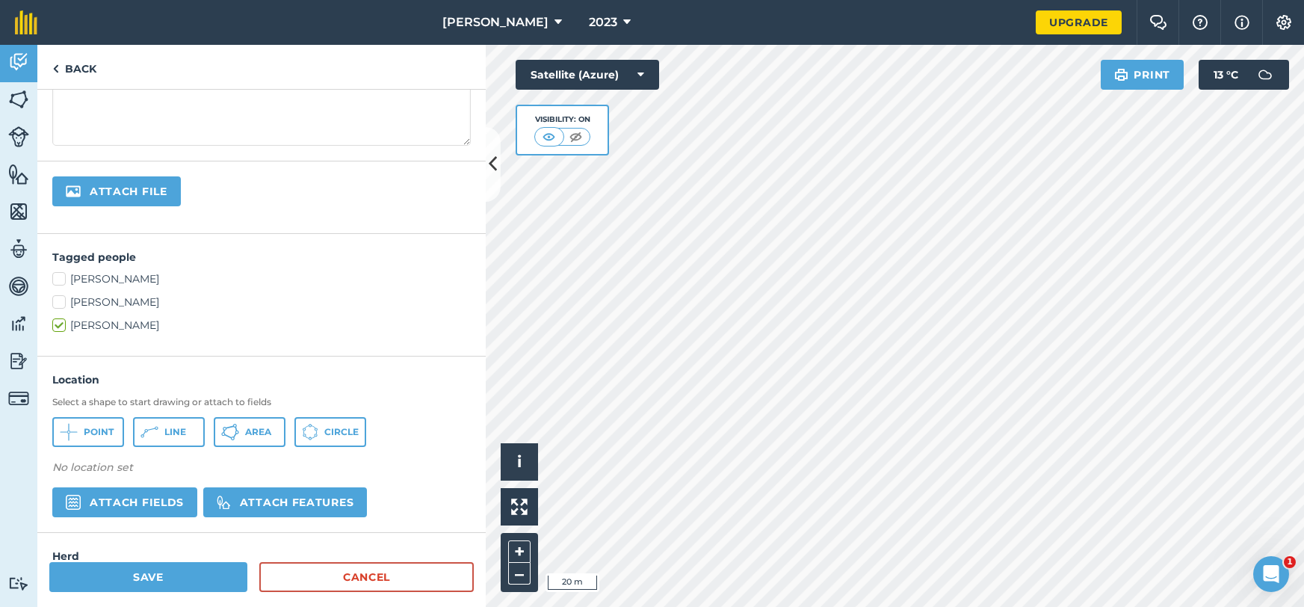
scroll to position [282, 0]
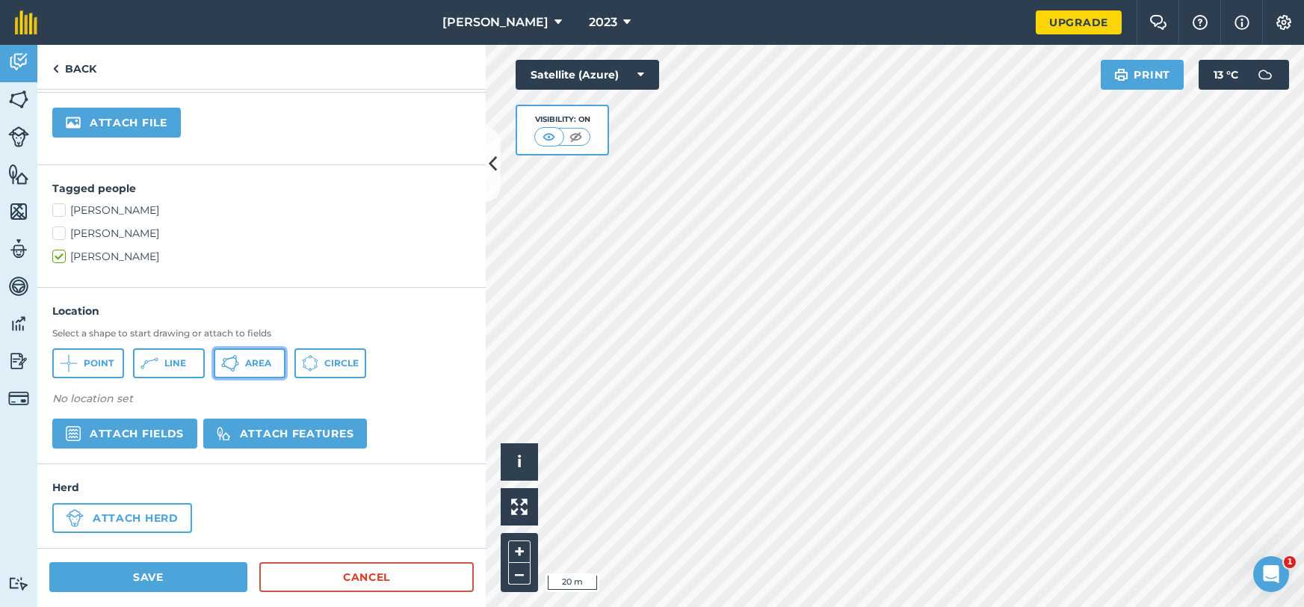
click at [256, 366] on span "Area" at bounding box center [258, 363] width 26 height 12
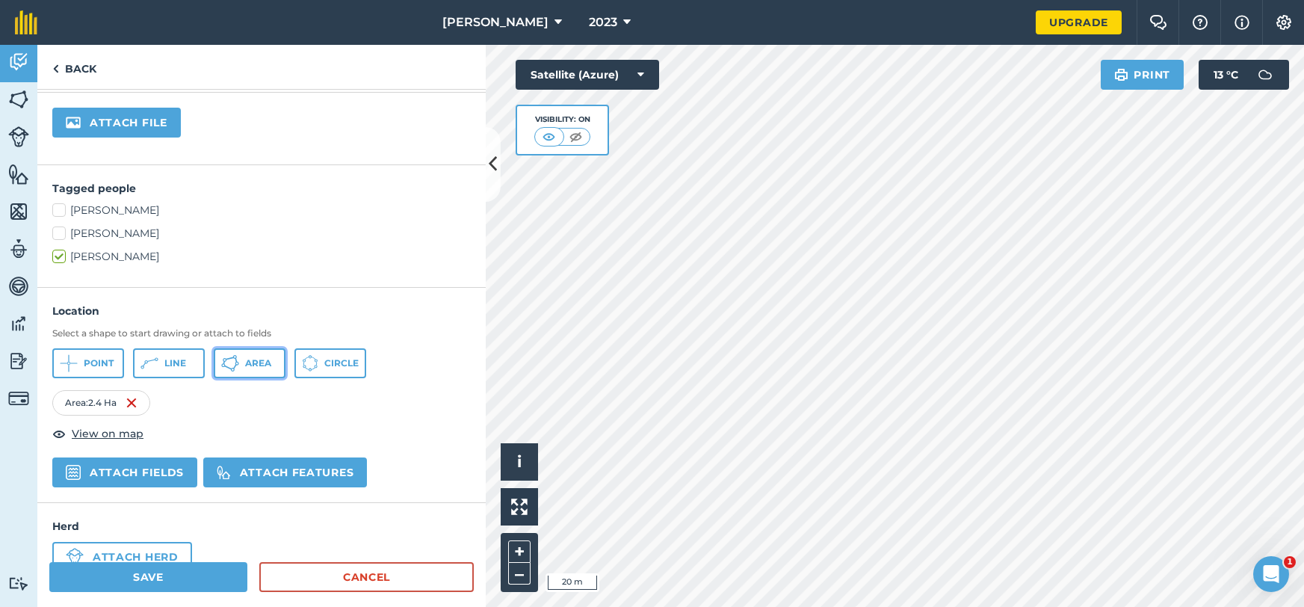
click at [256, 364] on span "Area" at bounding box center [258, 363] width 26 height 12
click at [276, 371] on button "Area" at bounding box center [250, 363] width 72 height 30
click at [244, 371] on button "Area" at bounding box center [250, 363] width 72 height 30
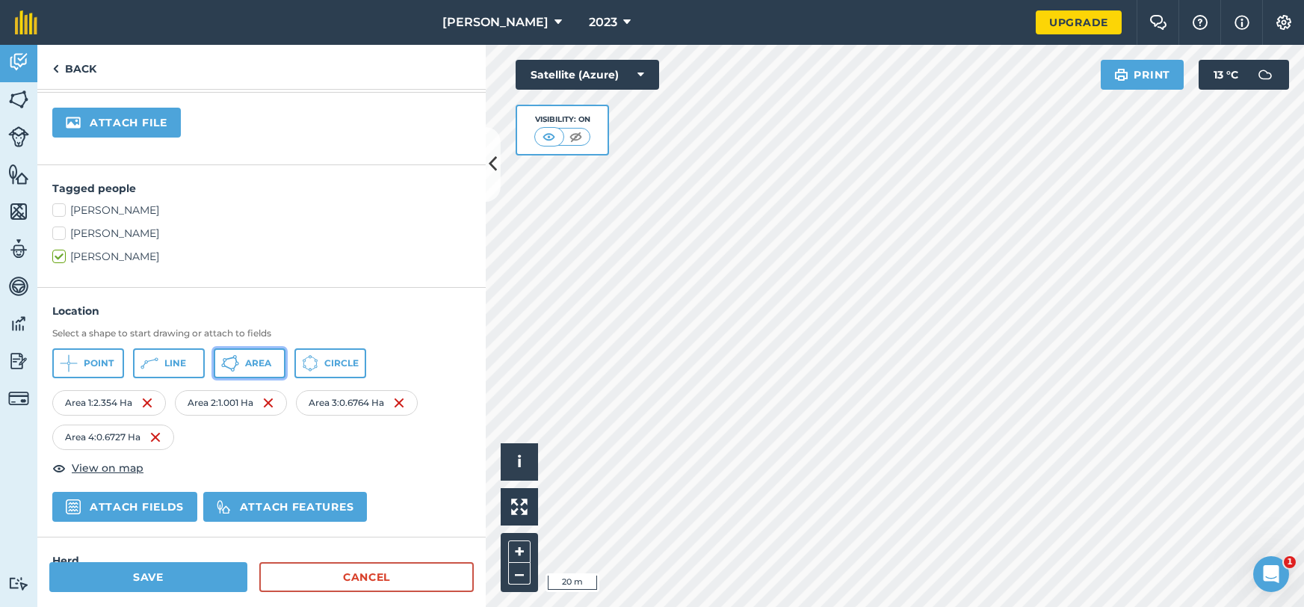
drag, startPoint x: 226, startPoint y: 367, endPoint x: 276, endPoint y: 373, distance: 50.4
click at [226, 367] on icon at bounding box center [230, 363] width 18 height 18
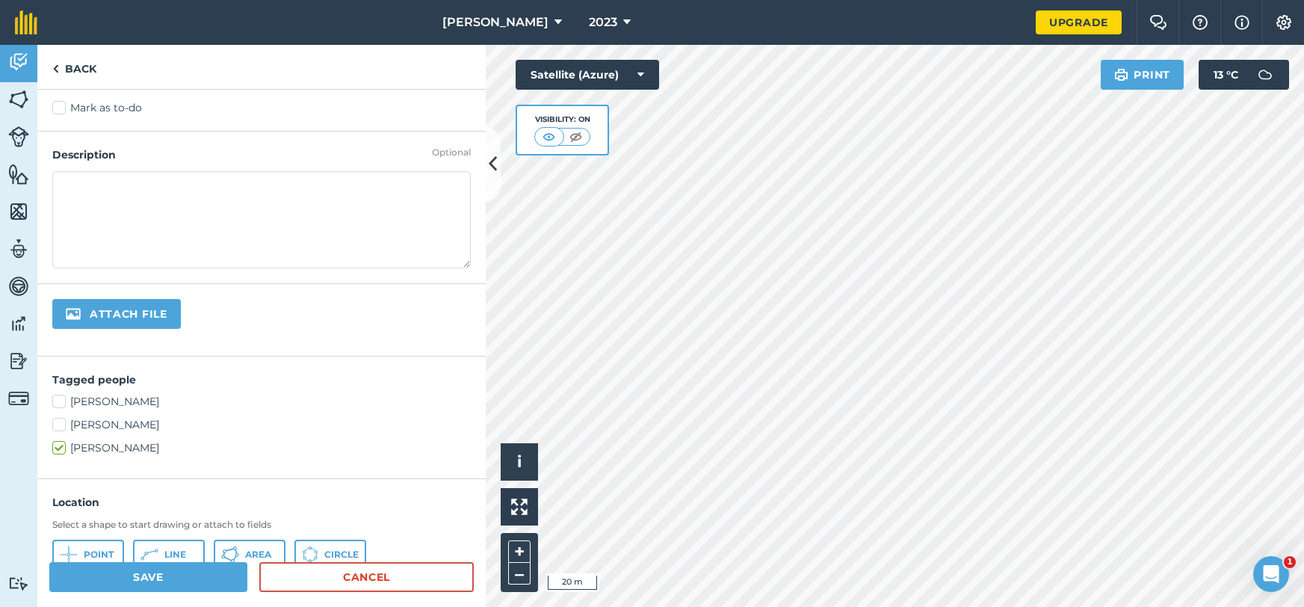
scroll to position [0, 0]
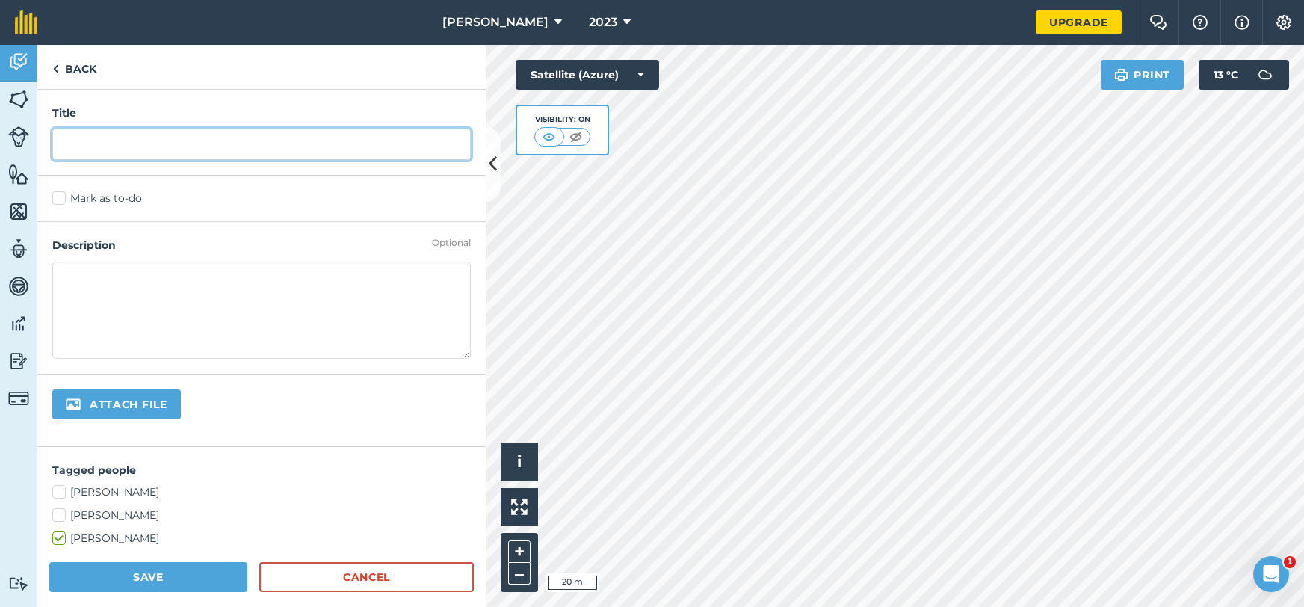
click at [156, 146] on input "text" at bounding box center [261, 144] width 419 height 31
type input "dndn"
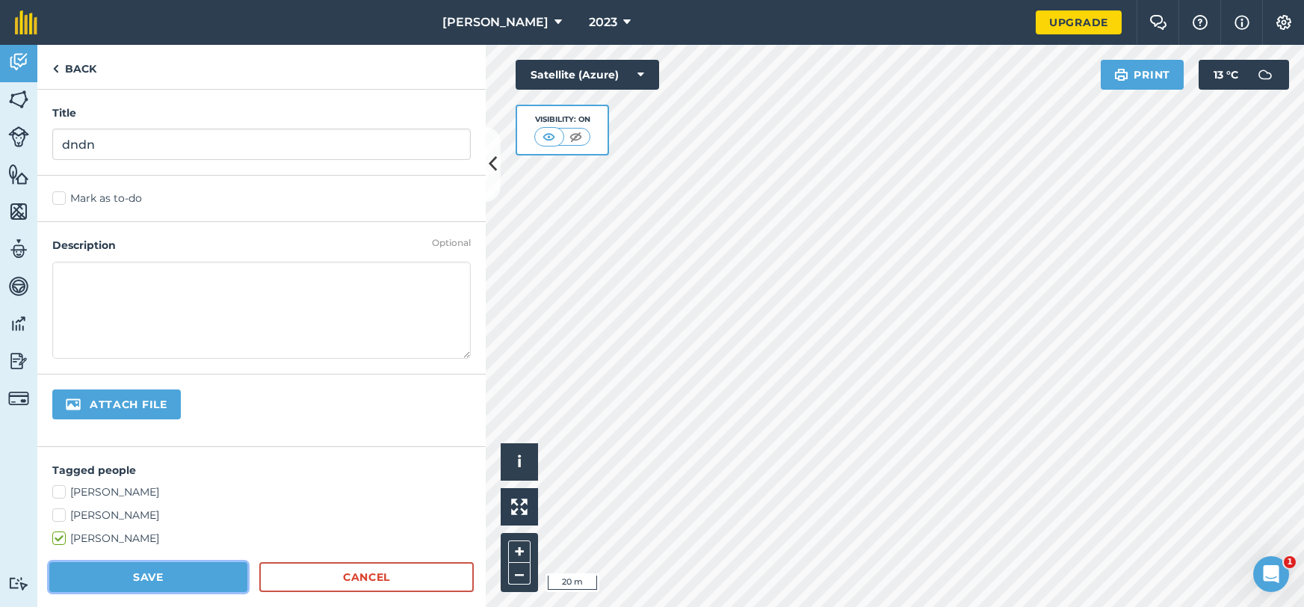
click at [96, 580] on button "Save" at bounding box center [148, 577] width 198 height 30
